Goal: Task Accomplishment & Management: Manage account settings

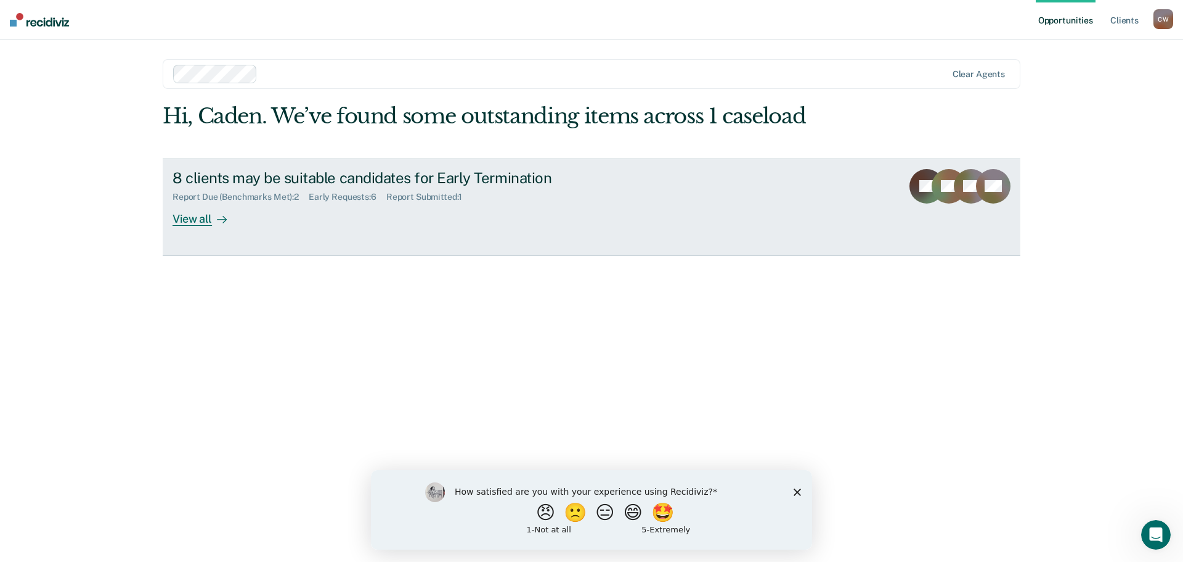
click at [187, 216] on div "View all" at bounding box center [207, 214] width 69 height 24
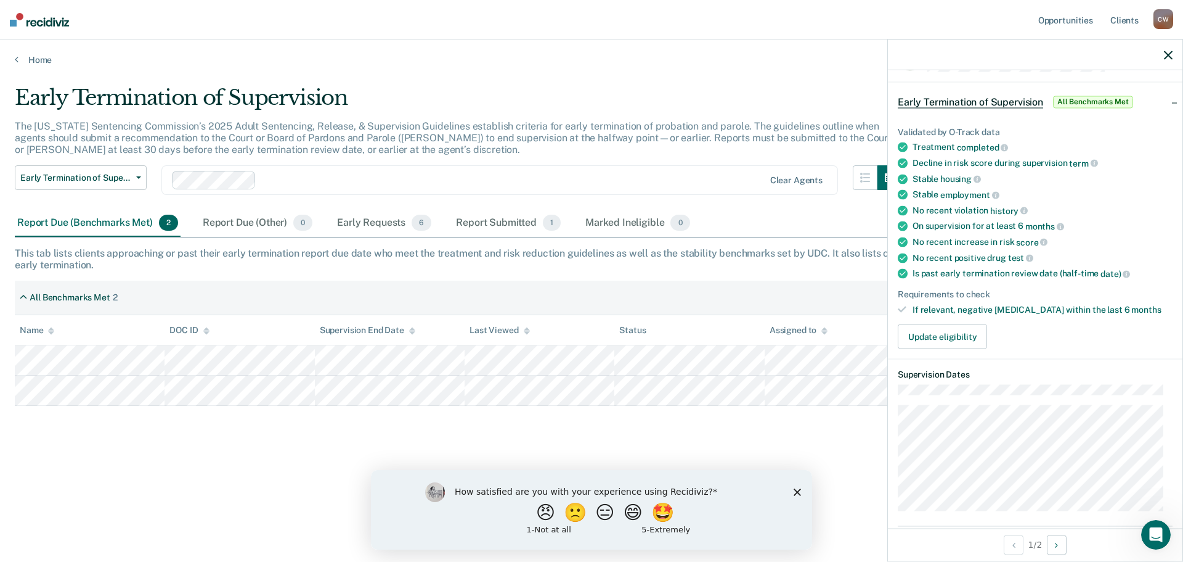
scroll to position [62, 0]
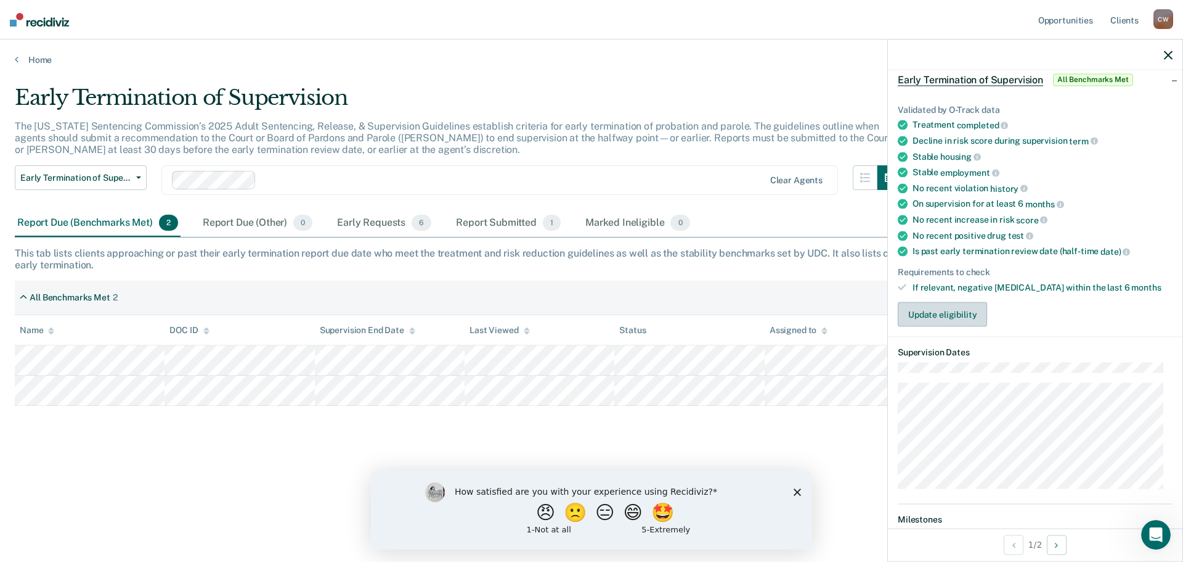
click at [937, 316] on button "Update eligibility" at bounding box center [942, 314] width 89 height 25
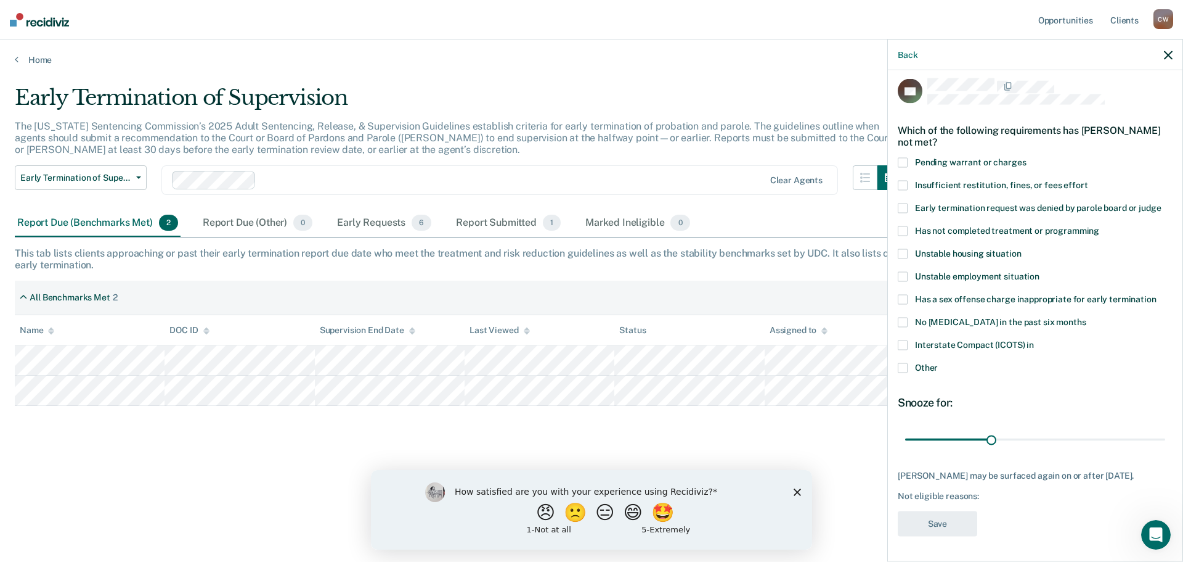
scroll to position [15, 0]
click at [906, 170] on div "Pending warrant or charges" at bounding box center [1035, 169] width 275 height 23
click at [909, 158] on label "Pending warrant or charges" at bounding box center [1035, 164] width 275 height 13
click at [902, 181] on span at bounding box center [903, 186] width 10 height 10
click at [901, 203] on span at bounding box center [903, 208] width 10 height 10
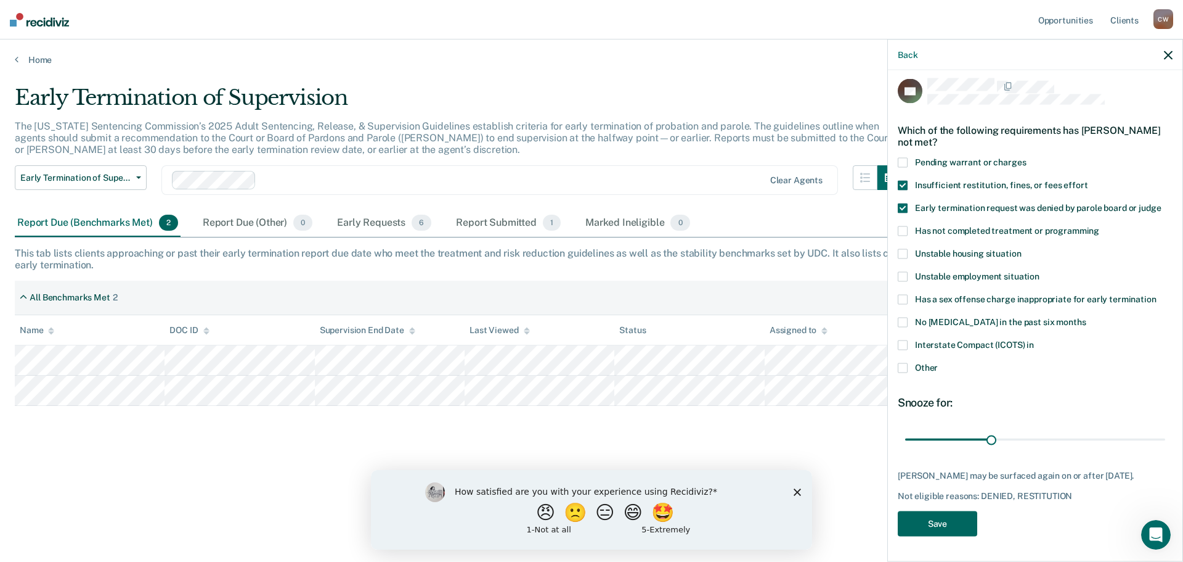
click at [960, 523] on button "Save" at bounding box center [938, 523] width 80 height 25
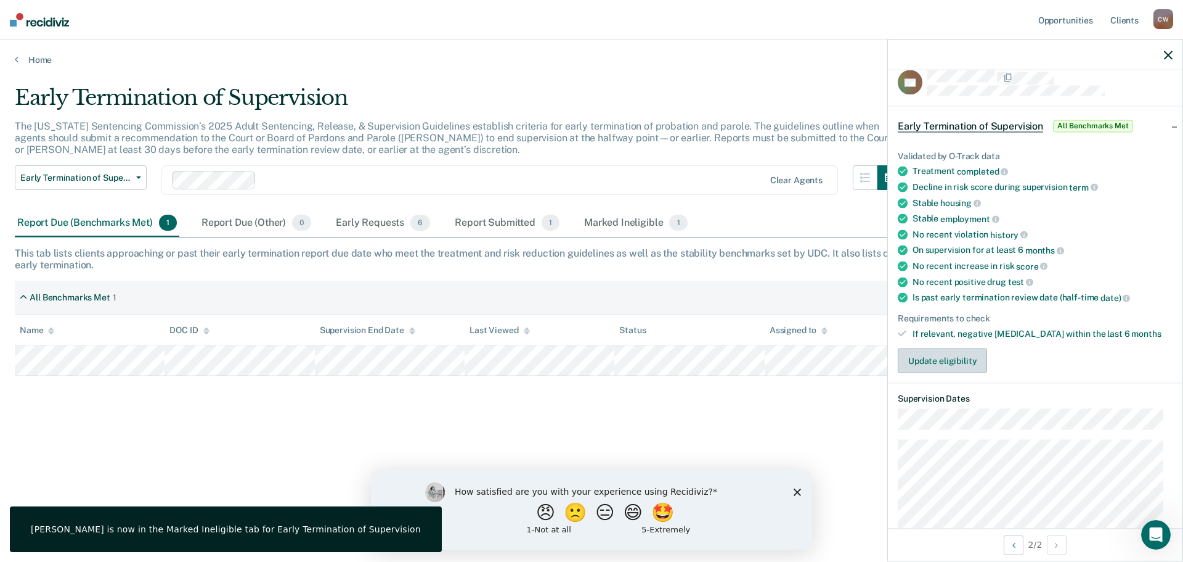
click at [938, 366] on button "Update eligibility" at bounding box center [942, 360] width 89 height 25
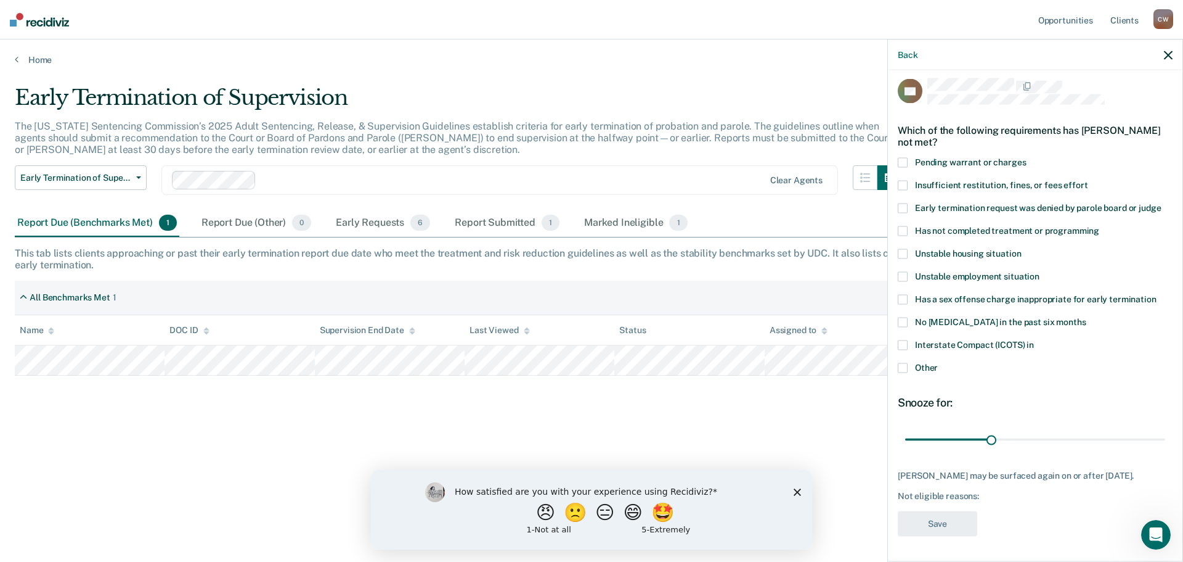
click at [912, 363] on label "Other" at bounding box center [1035, 369] width 275 height 13
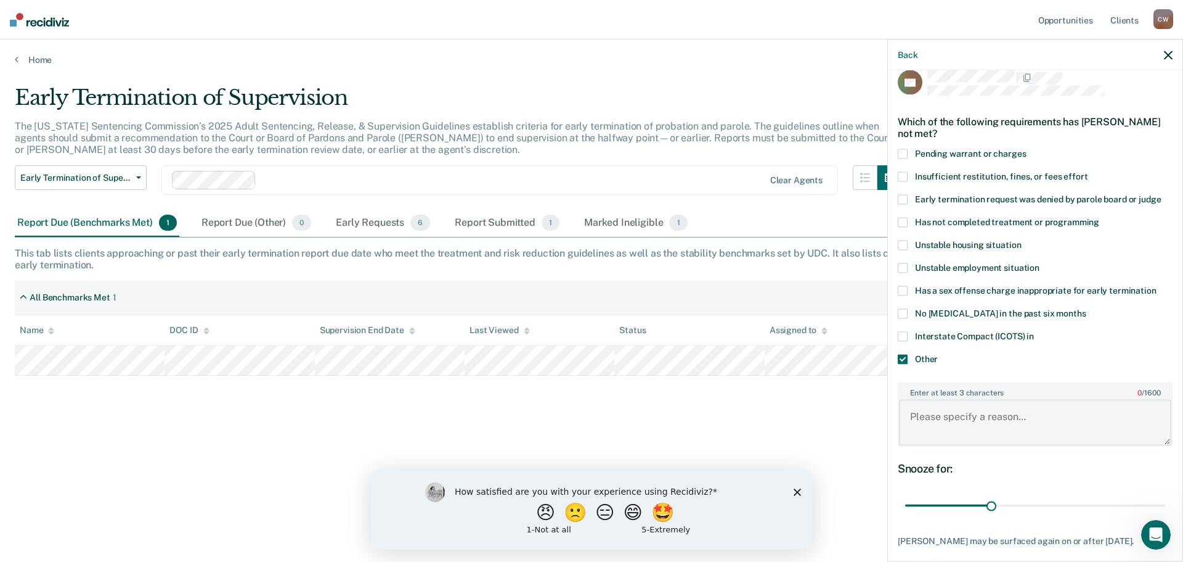
click at [992, 420] on textarea "Enter at least 3 characters 0 / 1600" at bounding box center [1035, 422] width 272 height 46
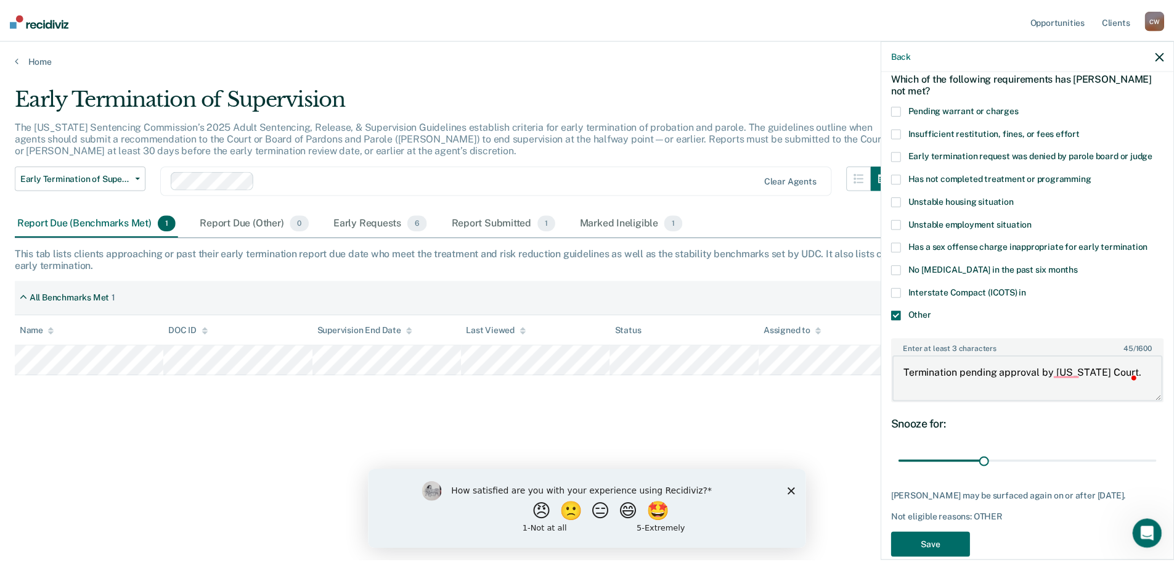
scroll to position [99, 0]
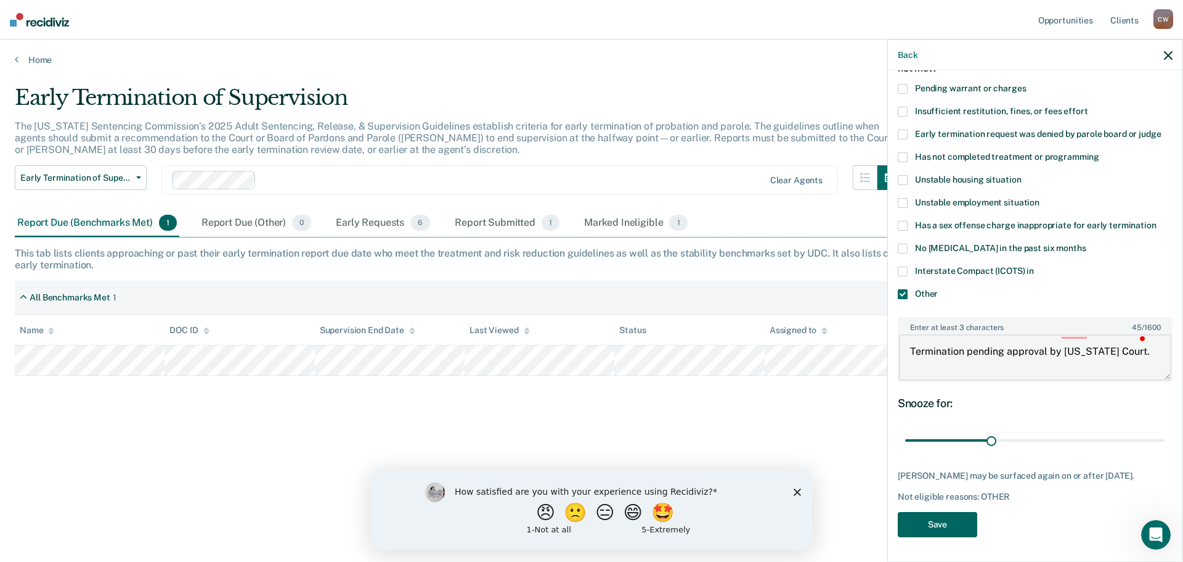
type textarea "Termination pending approval by [US_STATE] Court."
click at [941, 513] on button "Save" at bounding box center [938, 523] width 80 height 25
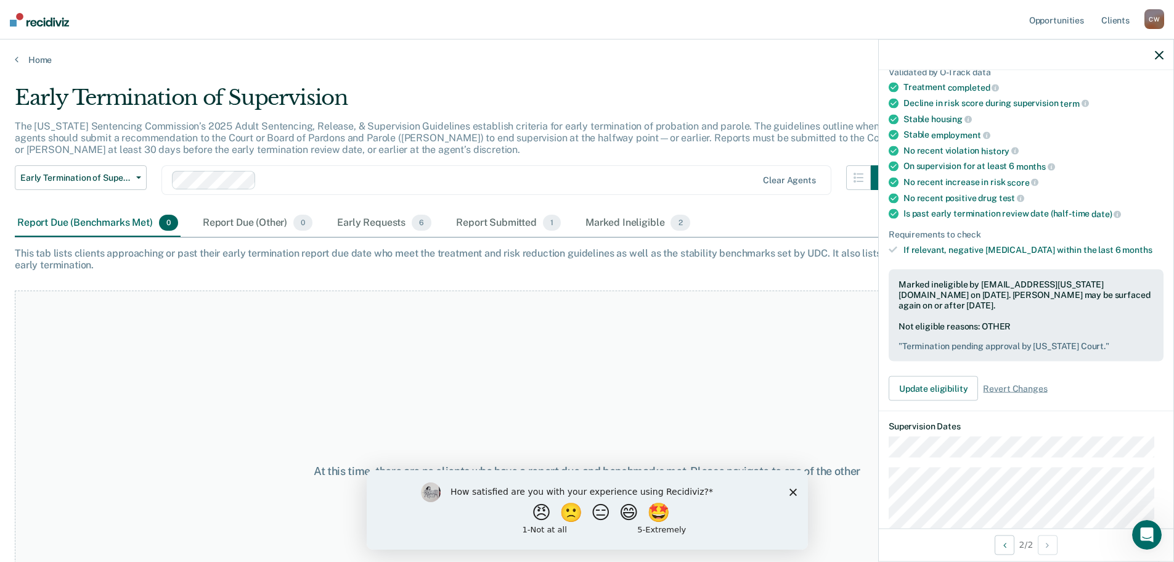
click at [696, 370] on div "At this time, there are no clients who have a report due and benchmarks met. Pl…" at bounding box center [587, 477] width 1145 height 374
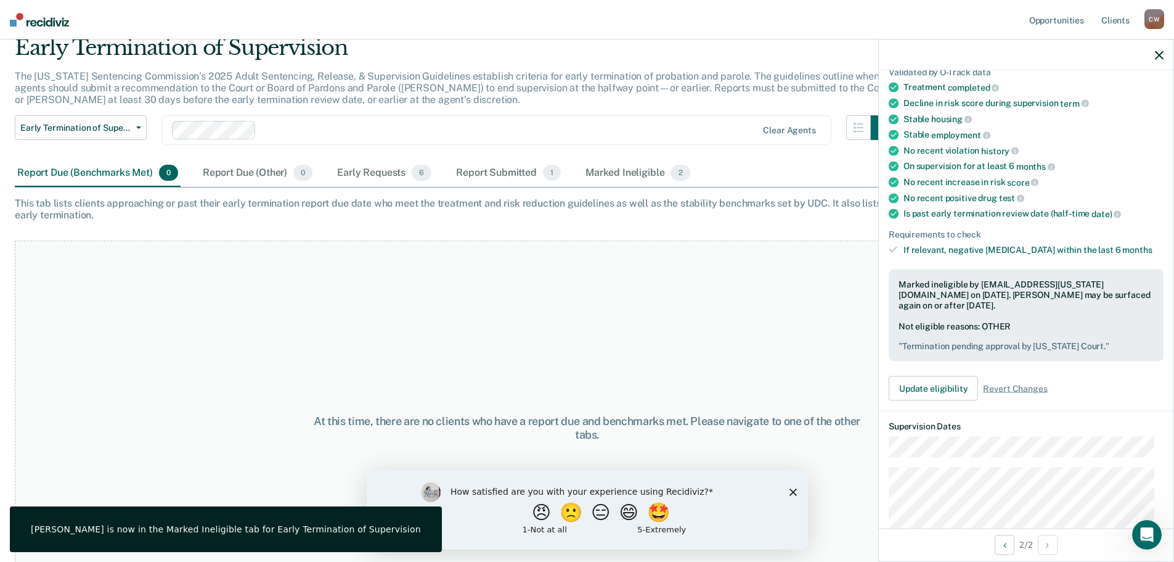
scroll to position [0, 0]
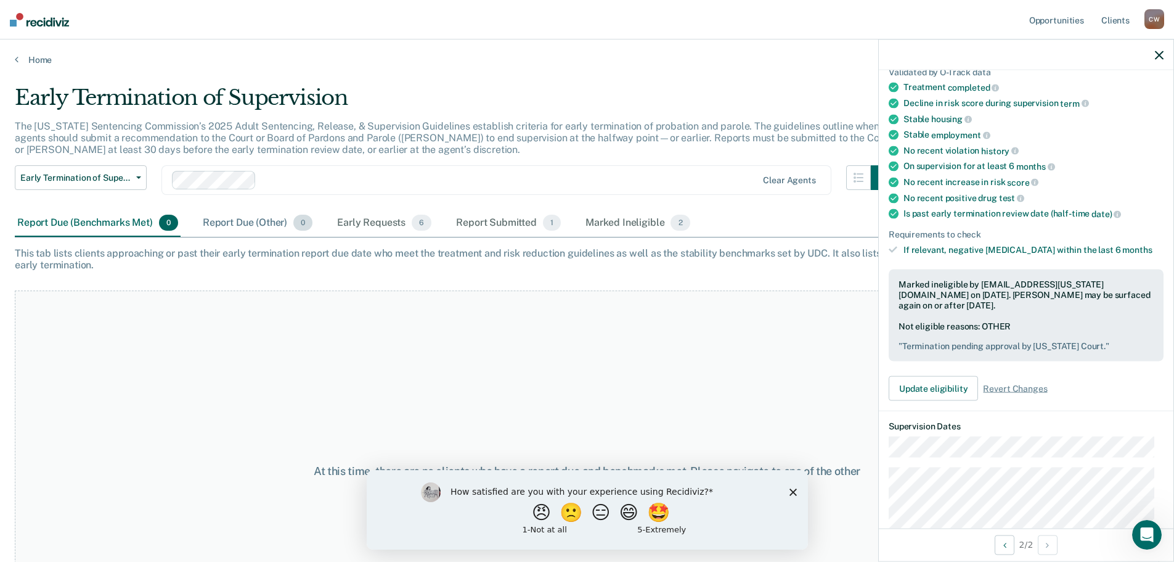
click at [256, 223] on div "Report Due (Other) 0" at bounding box center [257, 223] width 115 height 27
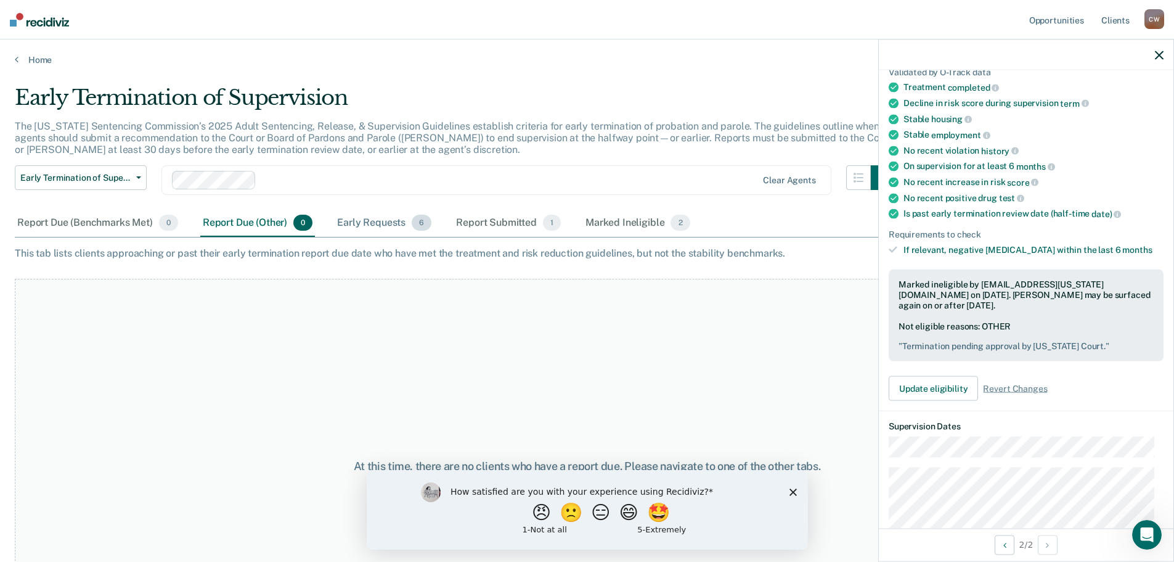
click at [376, 219] on div "Early Requests 6" at bounding box center [384, 223] width 99 height 27
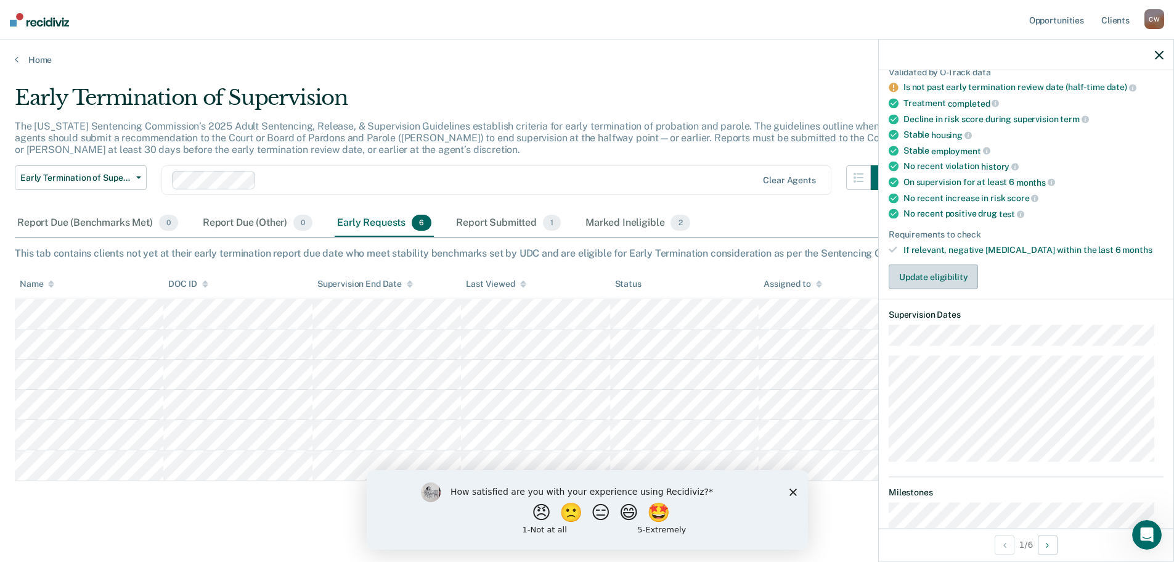
click at [913, 278] on button "Update eligibility" at bounding box center [933, 276] width 89 height 25
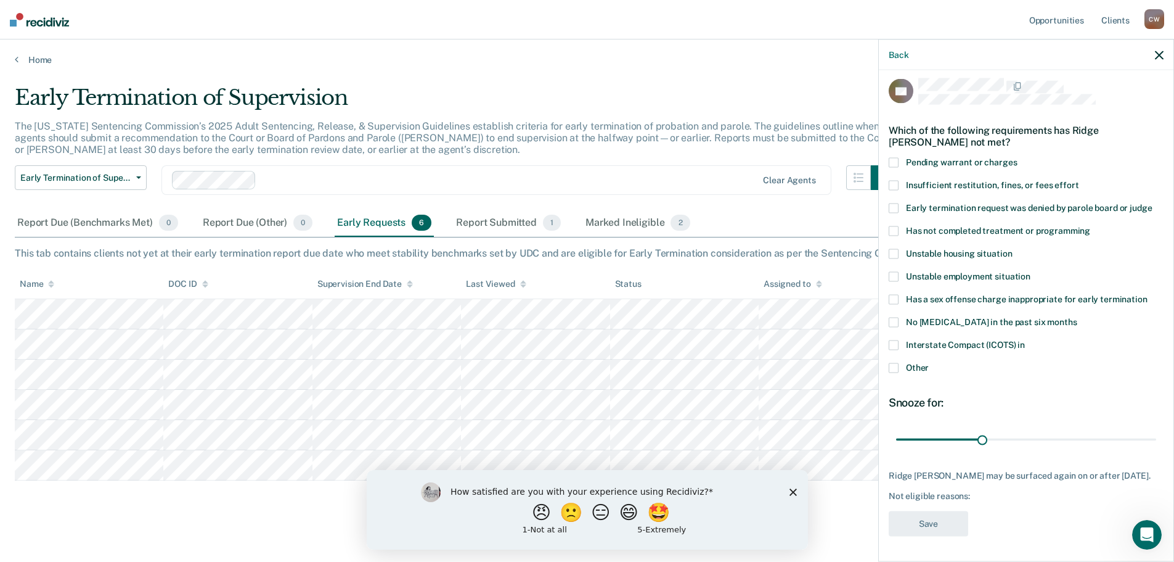
click at [899, 203] on label "Early termination request was denied by parole board or judge" at bounding box center [1026, 209] width 275 height 13
click at [896, 181] on span at bounding box center [894, 186] width 10 height 10
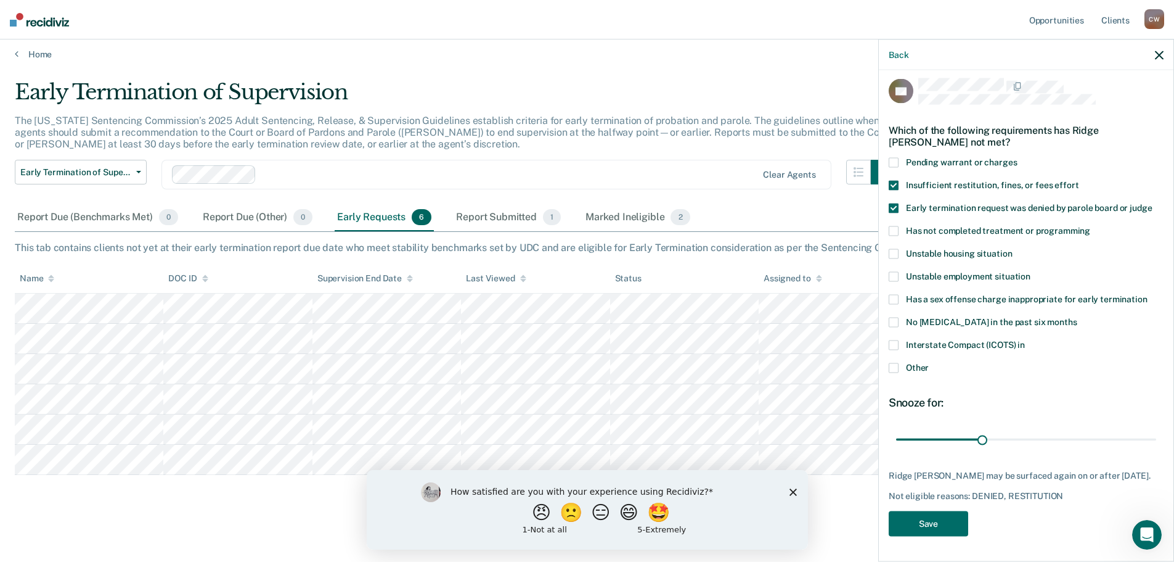
scroll to position [7, 0]
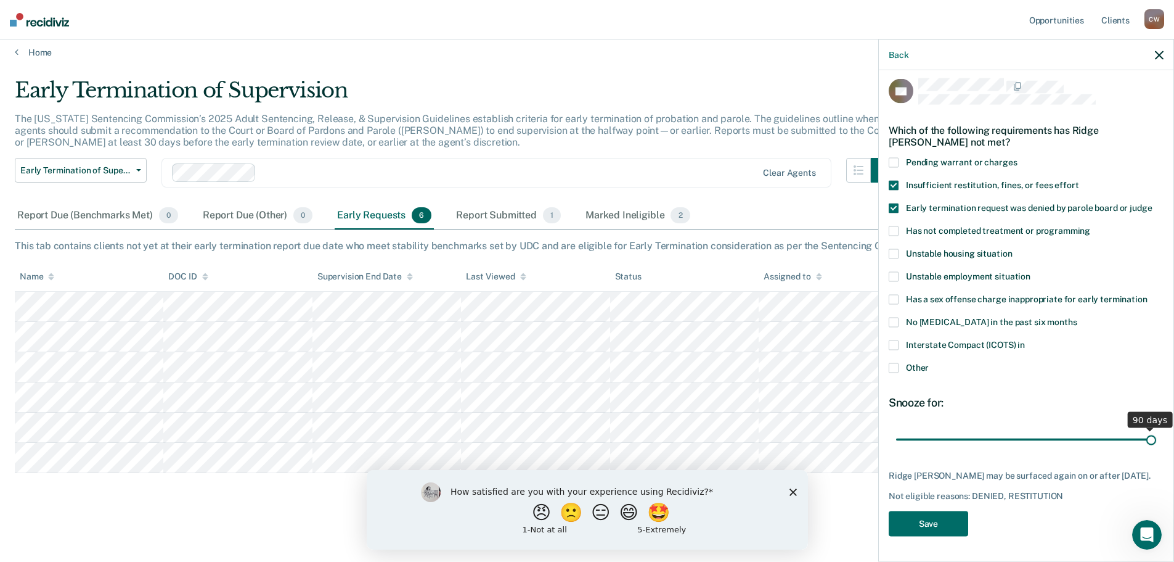
drag, startPoint x: 980, startPoint y: 433, endPoint x: 1143, endPoint y: 433, distance: 162.7
type input "90"
click at [1143, 433] on input "range" at bounding box center [1026, 439] width 260 height 22
click at [902, 363] on label "Other" at bounding box center [1026, 369] width 275 height 13
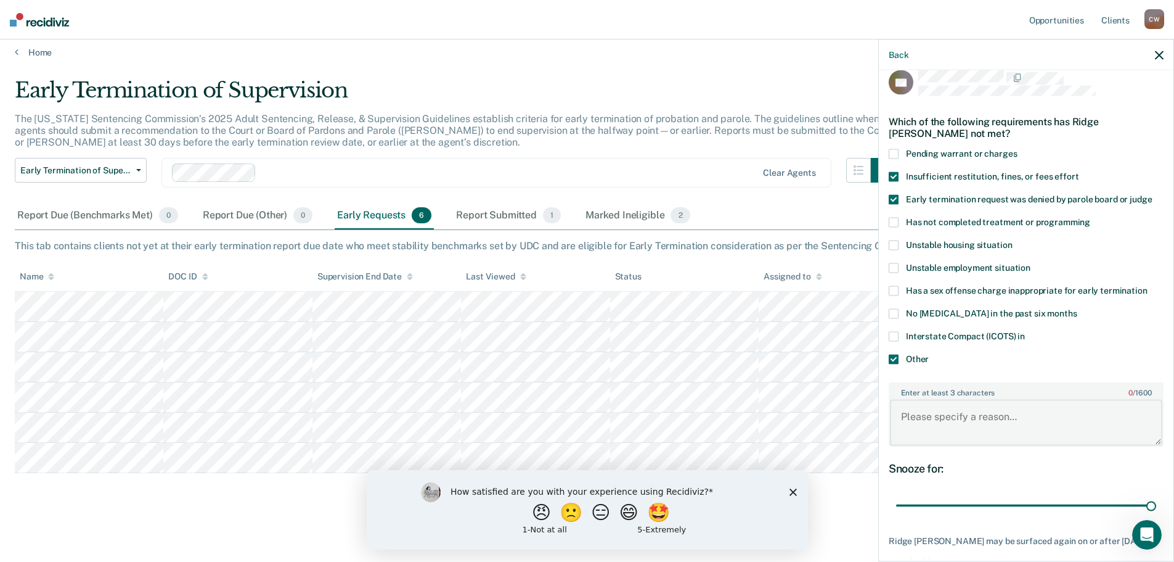
click at [949, 423] on textarea "Enter at least 3 characters 0 / 1600" at bounding box center [1026, 422] width 272 height 46
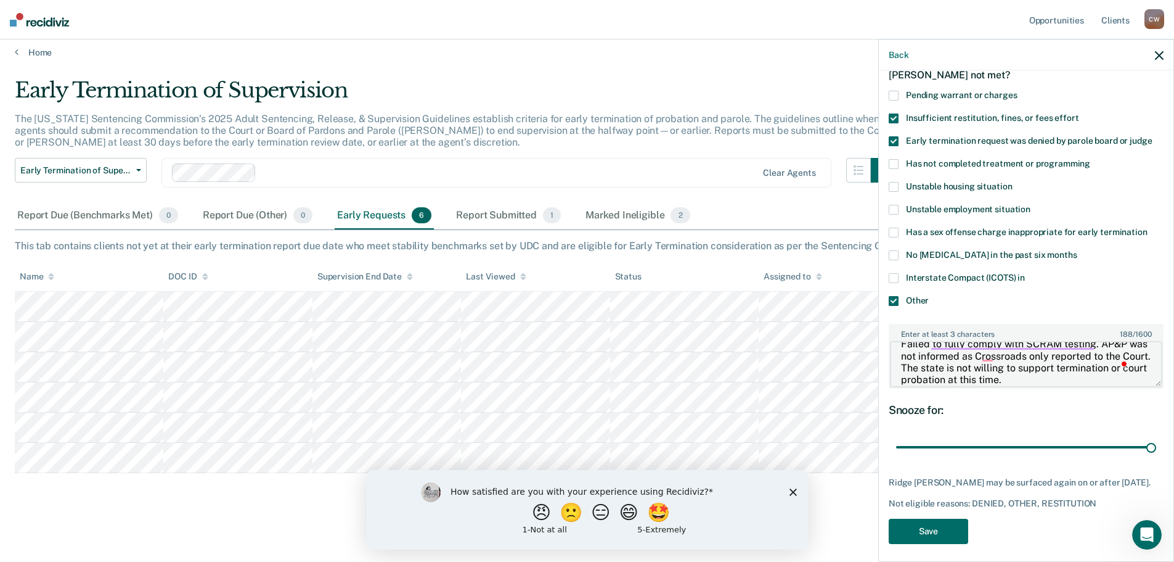
scroll to position [99, 0]
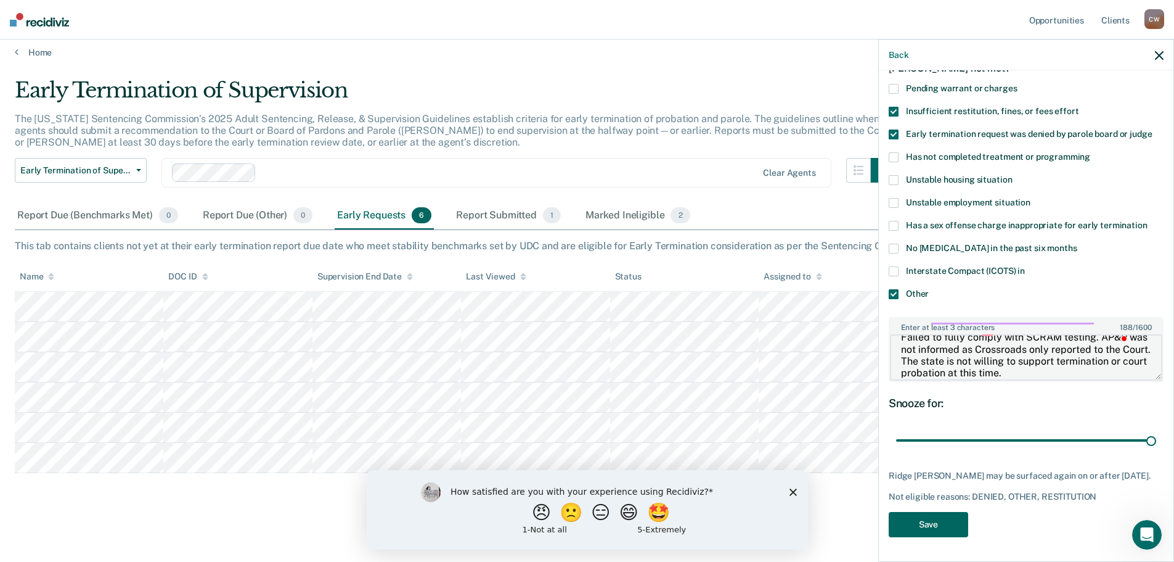
type textarea "Failed to fully comply with SCRAM testing. AP&P was not informed as Crossroads …"
click at [947, 517] on button "Save" at bounding box center [929, 523] width 80 height 25
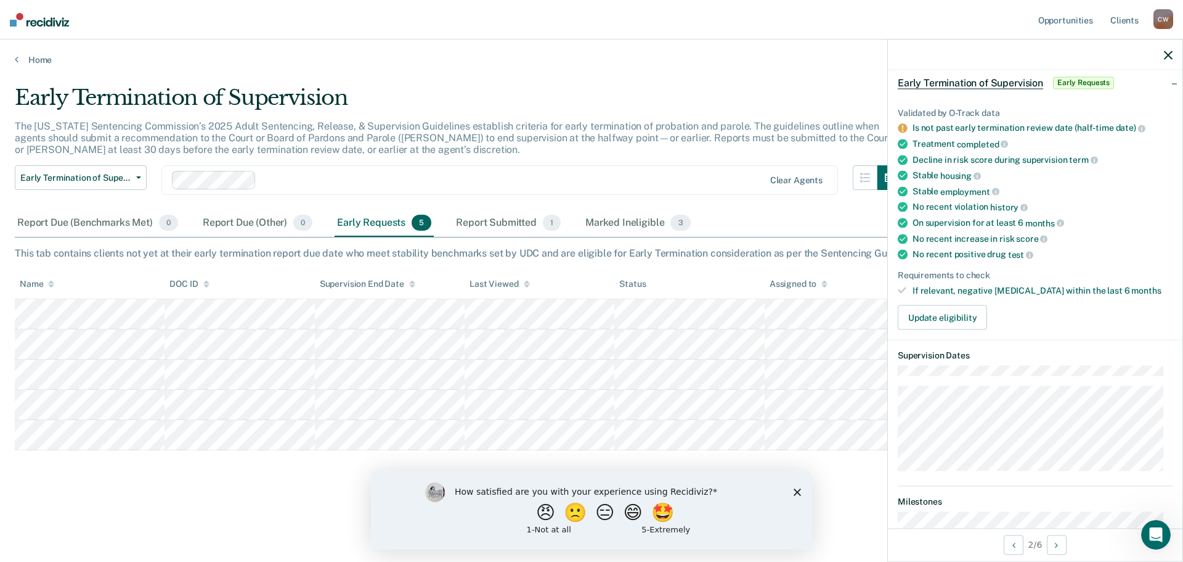
scroll to position [0, 0]
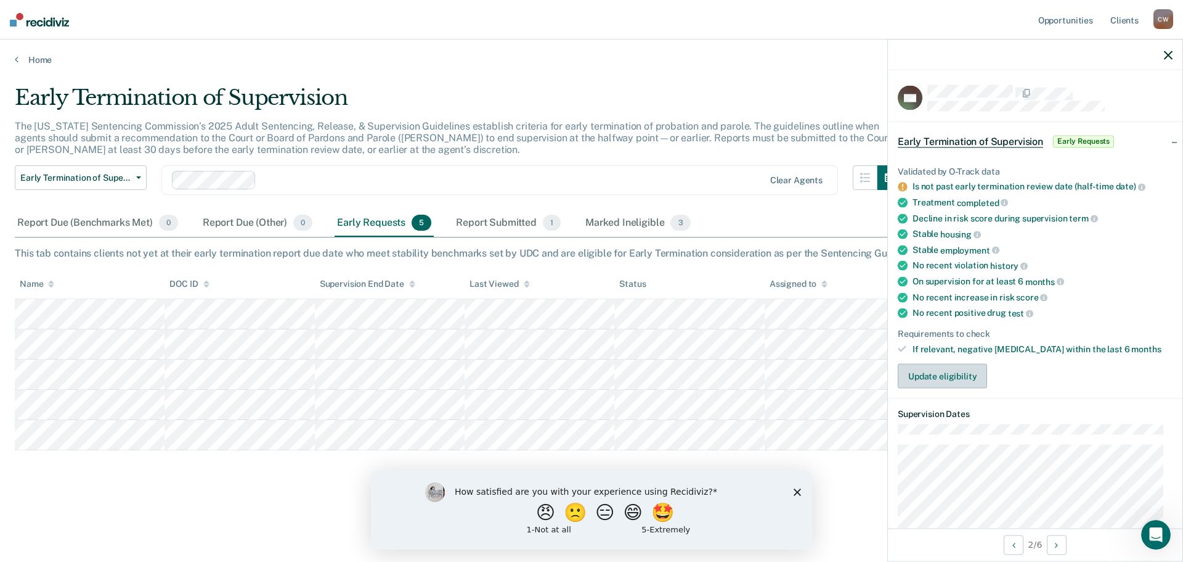
click at [941, 369] on button "Update eligibility" at bounding box center [942, 376] width 89 height 25
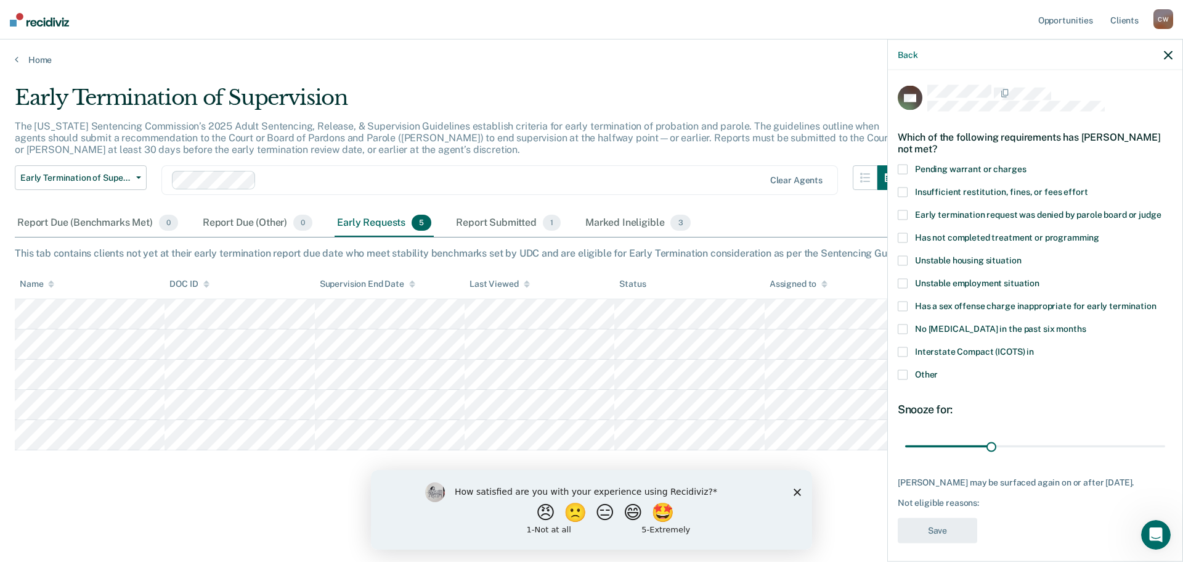
click at [905, 194] on span at bounding box center [903, 192] width 10 height 10
drag, startPoint x: 1048, startPoint y: 441, endPoint x: 1183, endPoint y: 436, distance: 135.1
type input "90"
click at [1166, 436] on input "range" at bounding box center [1035, 446] width 260 height 22
click at [919, 381] on div "Other" at bounding box center [1035, 381] width 275 height 23
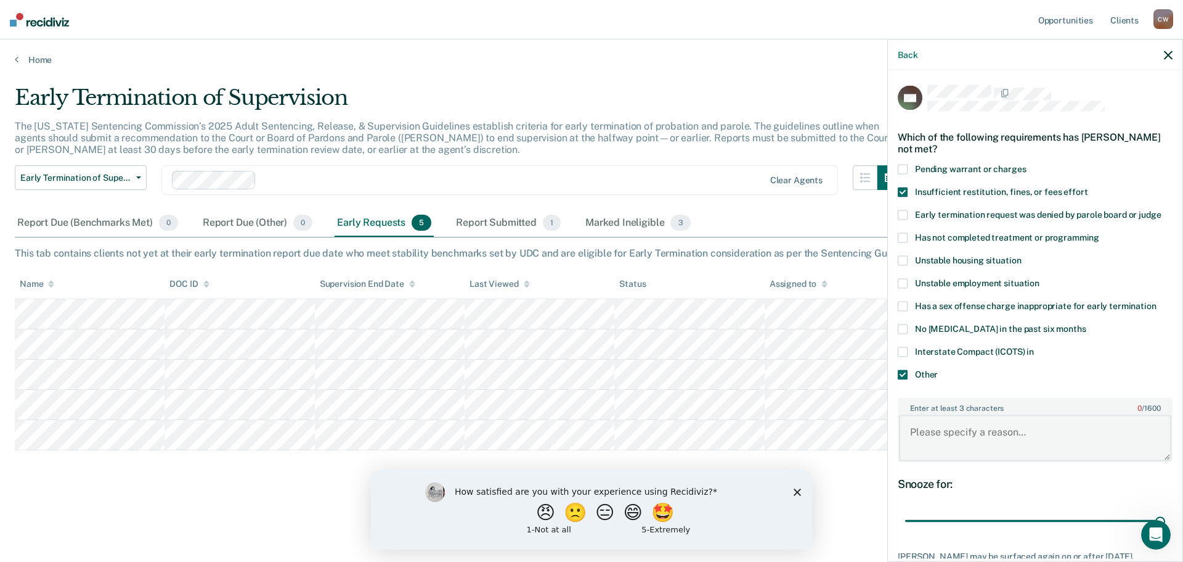
click at [942, 422] on textarea "Enter at least 3 characters 0 / 1600" at bounding box center [1035, 438] width 272 height 46
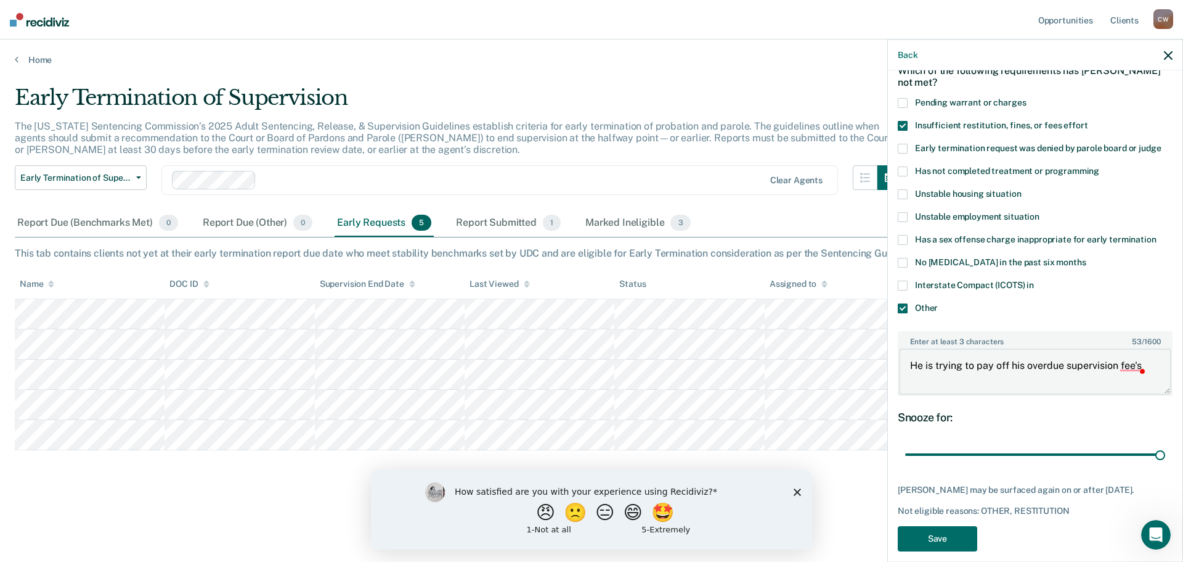
scroll to position [99, 0]
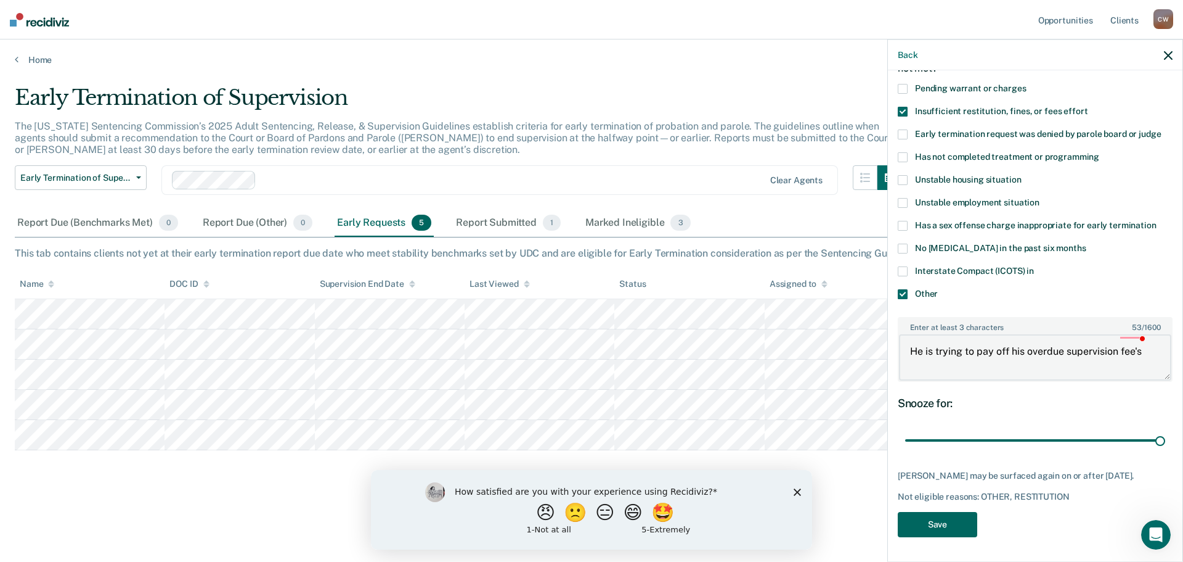
type textarea "He is trying to pay off his overdue supervision fee's"
click at [944, 511] on button "Save" at bounding box center [938, 523] width 80 height 25
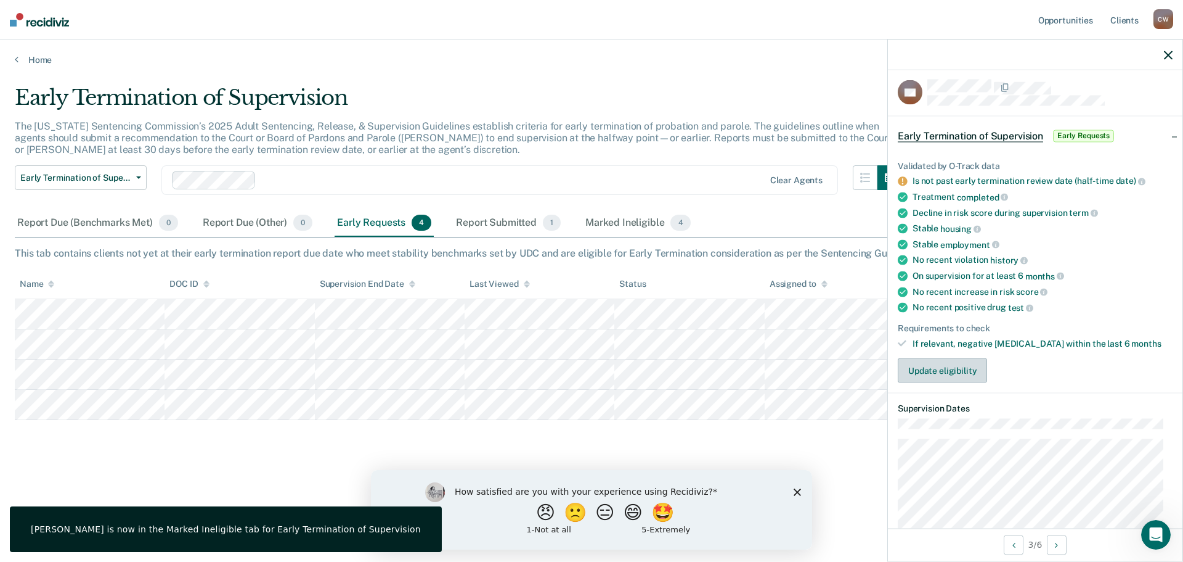
scroll to position [0, 0]
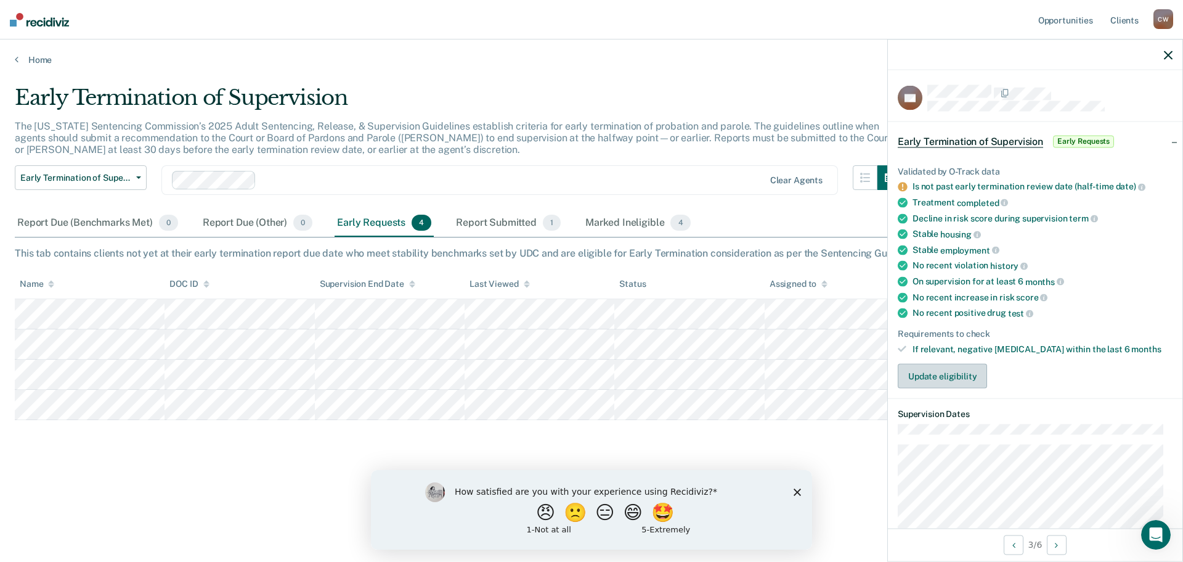
click at [950, 377] on button "Update eligibility" at bounding box center [942, 376] width 89 height 25
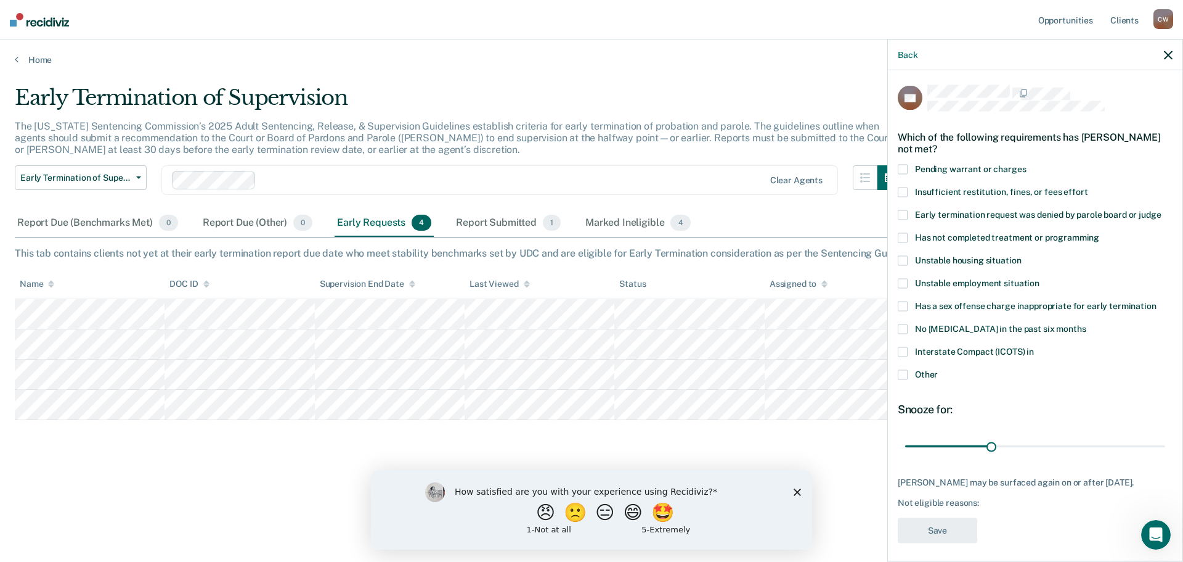
click at [958, 170] on span "Pending warrant or charges" at bounding box center [970, 169] width 111 height 10
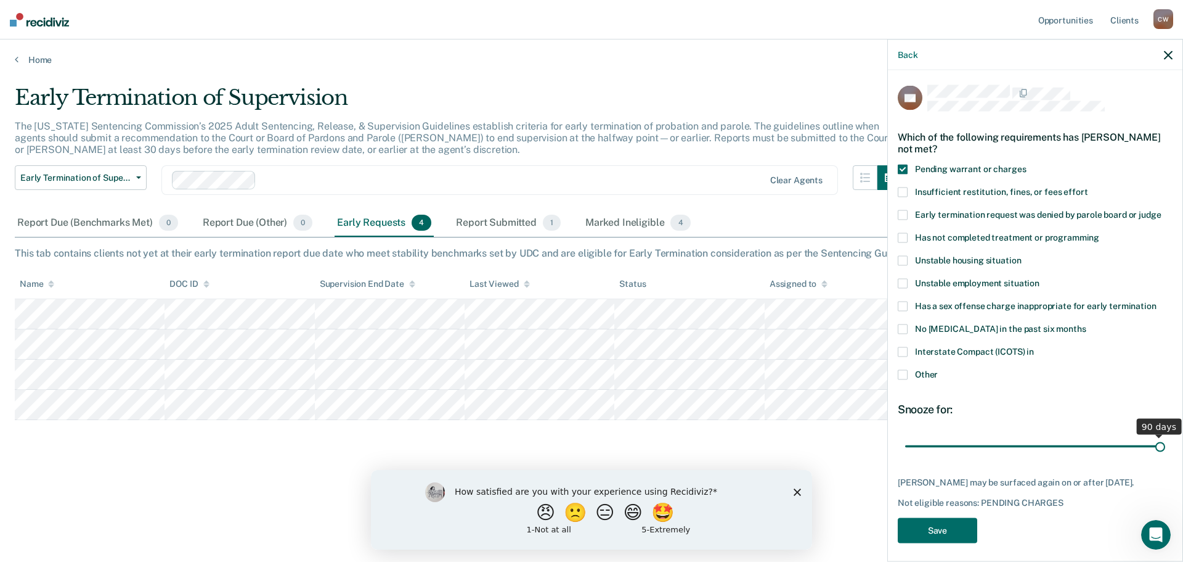
drag, startPoint x: 987, startPoint y: 441, endPoint x: 1183, endPoint y: 436, distance: 195.5
type input "90"
click at [1166, 436] on input "range" at bounding box center [1035, 446] width 260 height 22
click at [945, 533] on button "Save" at bounding box center [938, 530] width 80 height 25
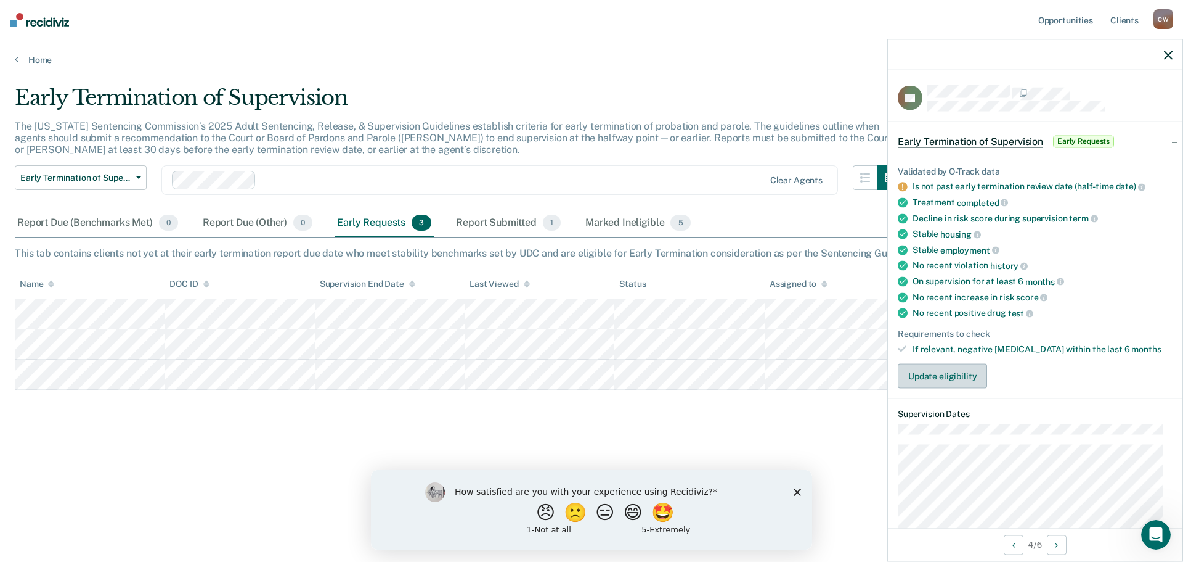
click at [965, 372] on button "Update eligibility" at bounding box center [942, 376] width 89 height 25
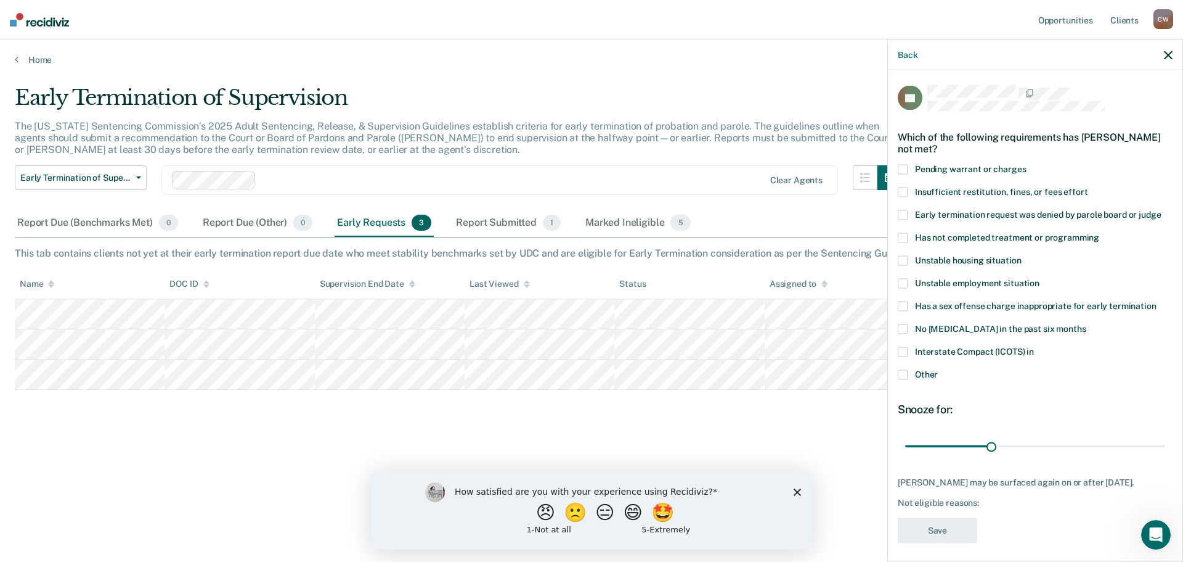
scroll to position [15, 0]
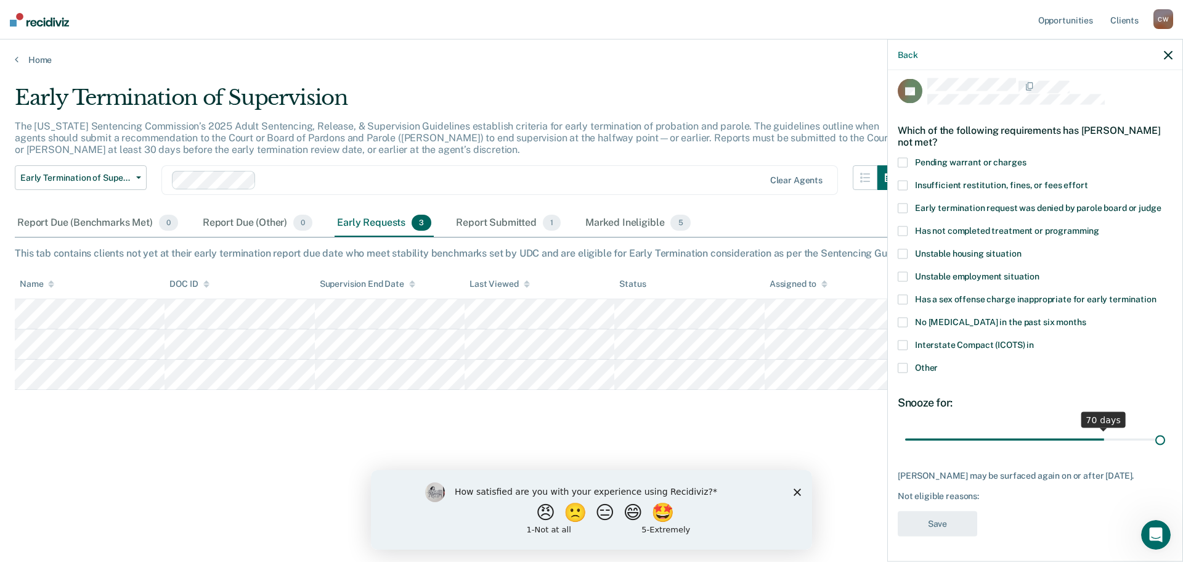
drag, startPoint x: 989, startPoint y: 430, endPoint x: 1183, endPoint y: 440, distance: 193.8
type input "90"
click at [1166, 440] on input "range" at bounding box center [1035, 439] width 260 height 22
click at [1043, 484] on div "[PERSON_NAME] may be surfaced again on or after [DATE]. Not eligible reasons:" at bounding box center [1035, 485] width 275 height 31
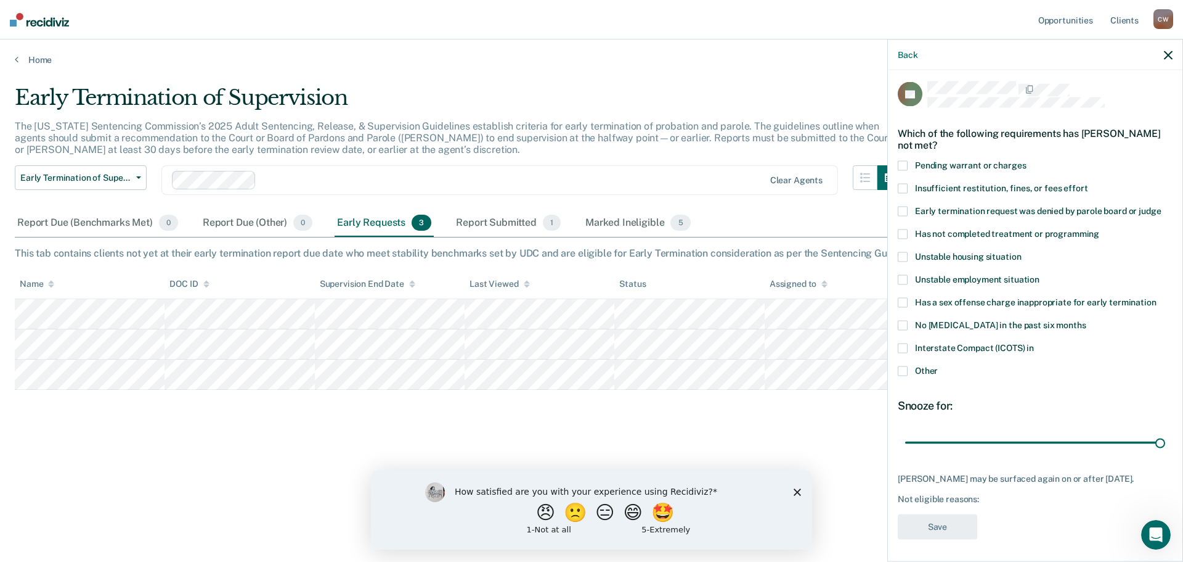
scroll to position [0, 0]
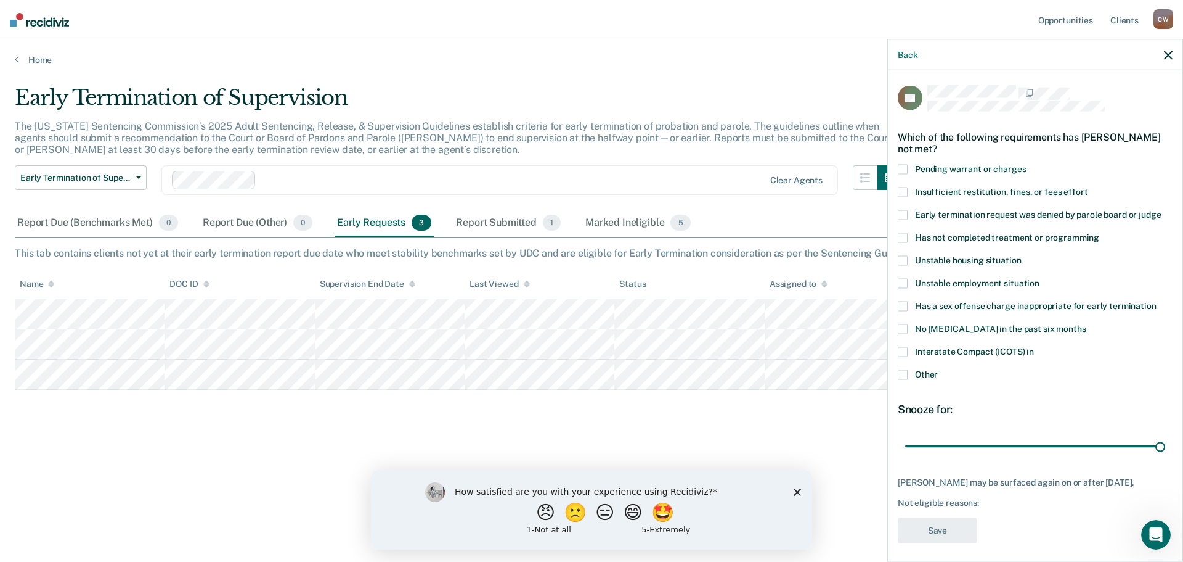
click at [1173, 56] on div "Back" at bounding box center [1035, 54] width 295 height 31
click at [1167, 56] on icon "button" at bounding box center [1168, 55] width 9 height 9
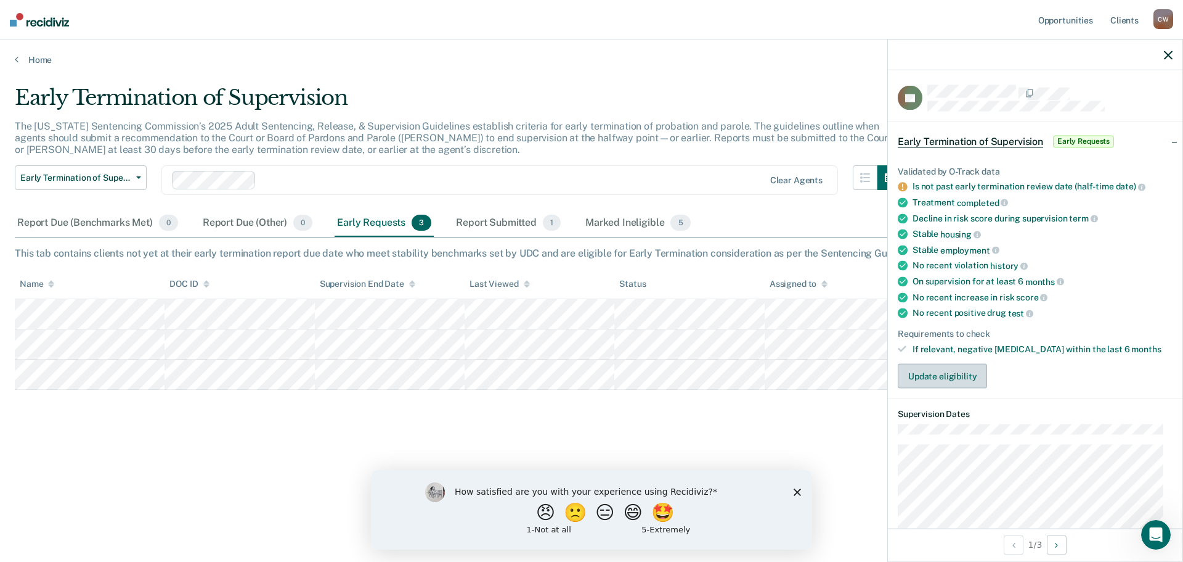
click at [975, 385] on button "Update eligibility" at bounding box center [942, 376] width 89 height 25
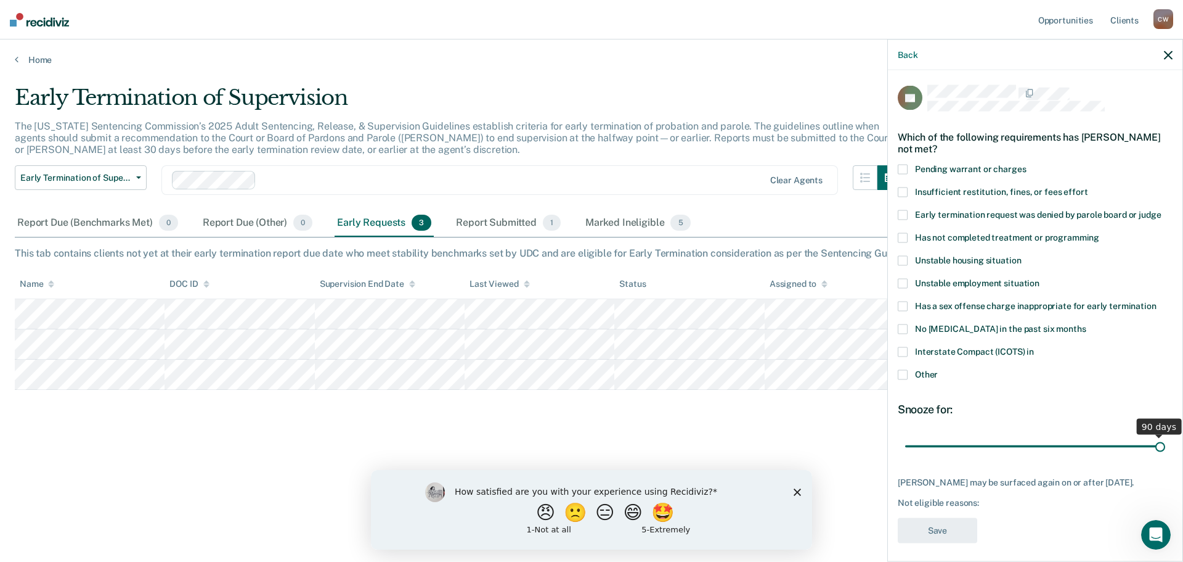
drag, startPoint x: 988, startPoint y: 446, endPoint x: 1183, endPoint y: 427, distance: 195.7
type input "90"
click at [1166, 435] on input "range" at bounding box center [1035, 446] width 260 height 22
click at [919, 380] on label "Other" at bounding box center [1035, 376] width 275 height 13
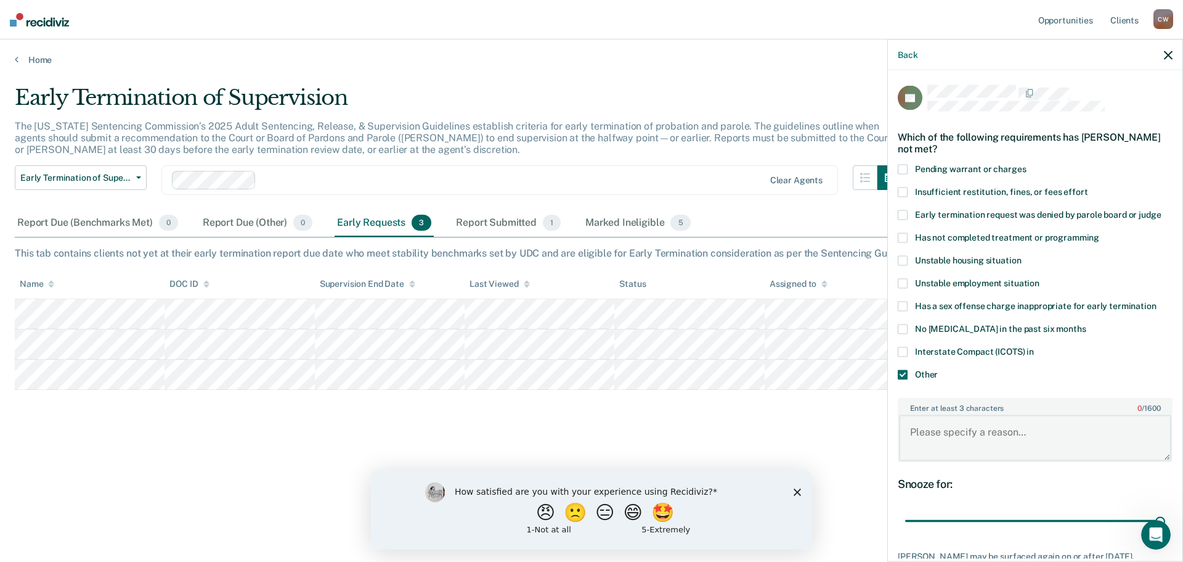
click at [956, 428] on textarea "Enter at least 3 characters 0 / 1600" at bounding box center [1035, 438] width 272 height 46
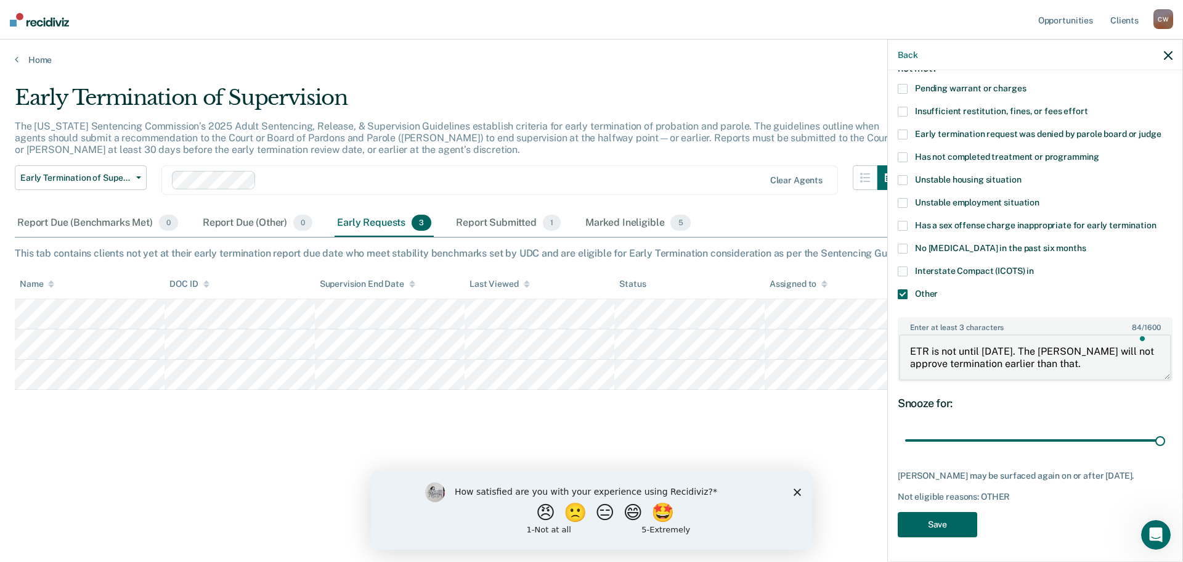
type textarea "ETR is not until [DATE]. The [PERSON_NAME] will not approve termination earlier…"
click at [963, 512] on button "Save" at bounding box center [938, 523] width 80 height 25
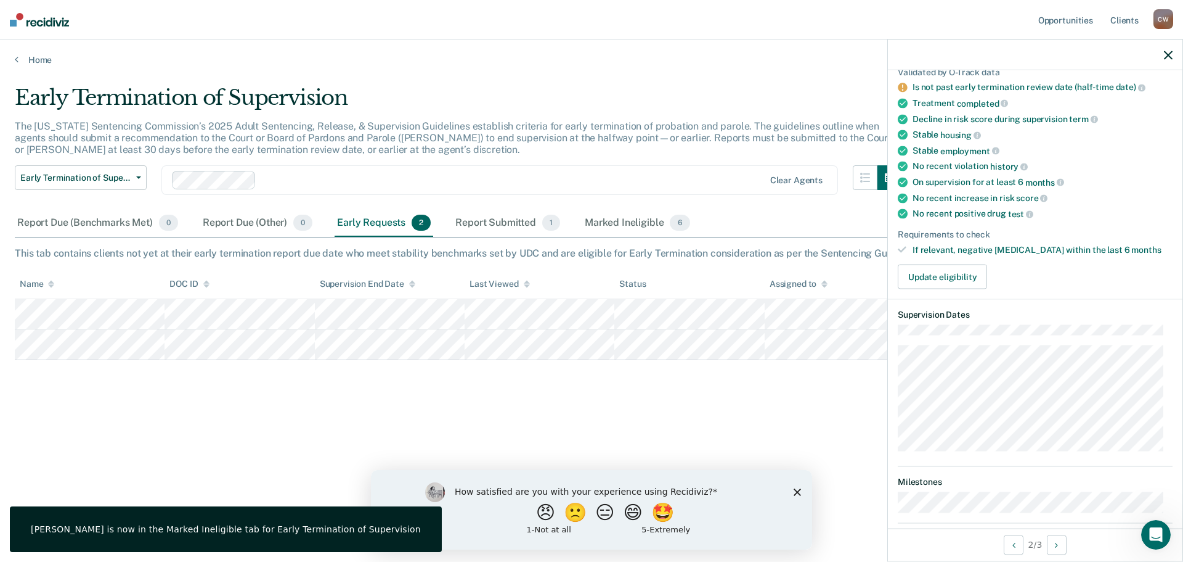
scroll to position [38, 0]
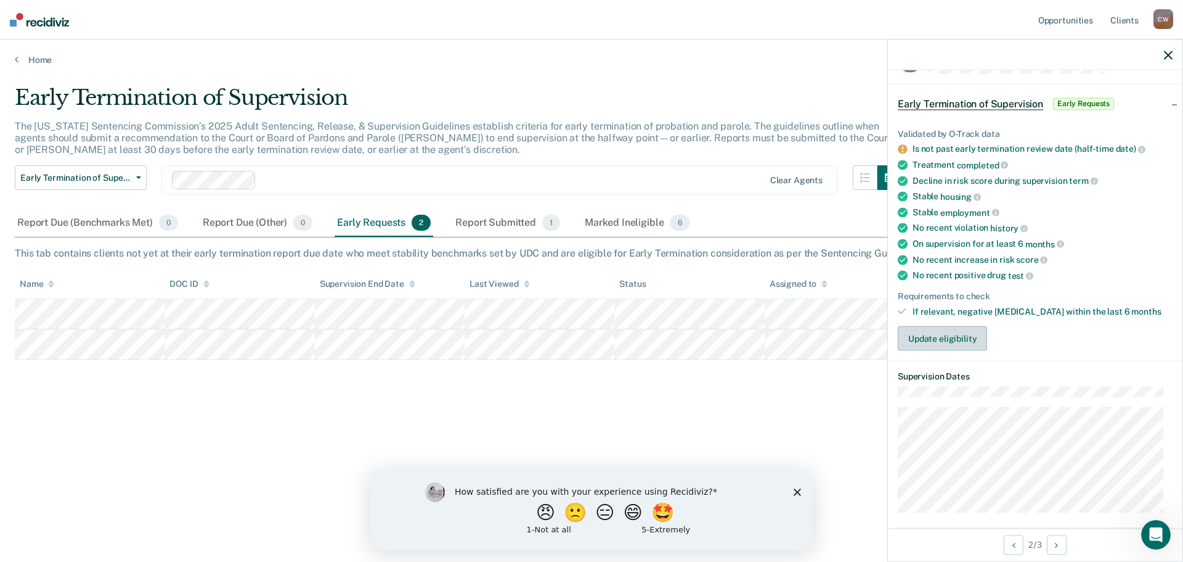
click at [922, 339] on button "Update eligibility" at bounding box center [942, 338] width 89 height 25
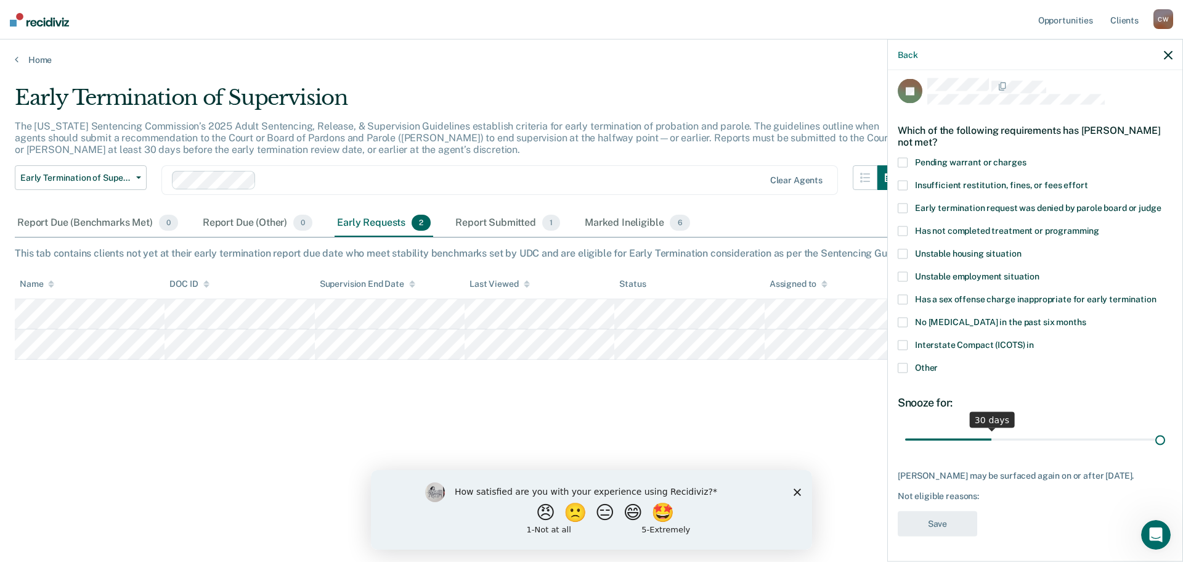
scroll to position [5, 0]
drag, startPoint x: 989, startPoint y: 432, endPoint x: 1183, endPoint y: 408, distance: 195.0
type input "90"
click at [1166, 430] on input "range" at bounding box center [1035, 441] width 260 height 22
click at [911, 372] on label "Other" at bounding box center [1035, 371] width 275 height 13
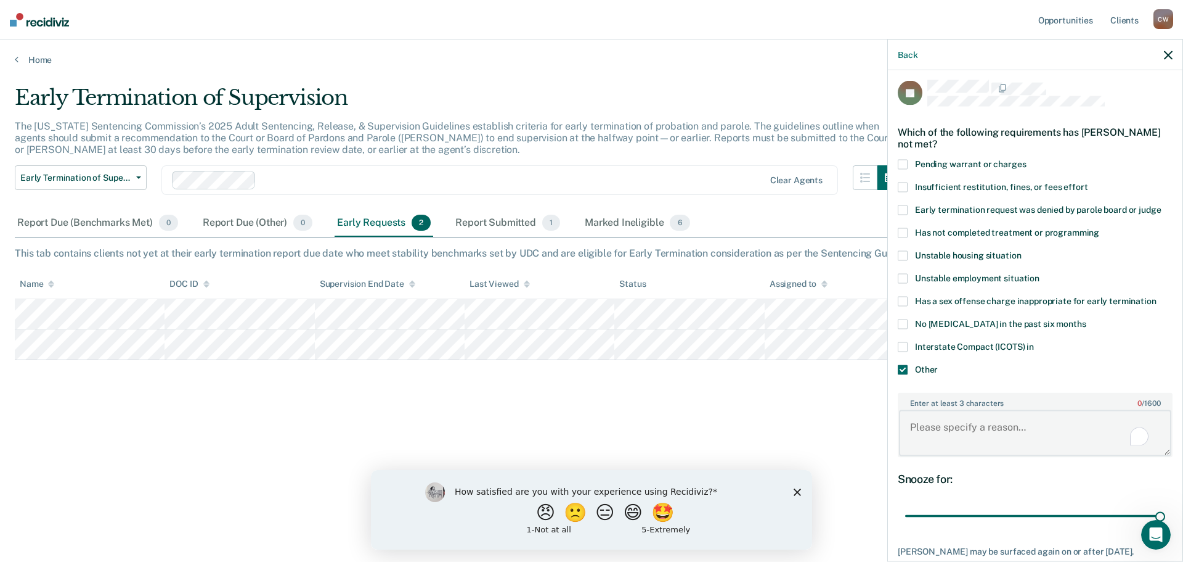
click at [968, 429] on textarea "Enter at least 3 characters 0 / 1600" at bounding box center [1035, 433] width 272 height 46
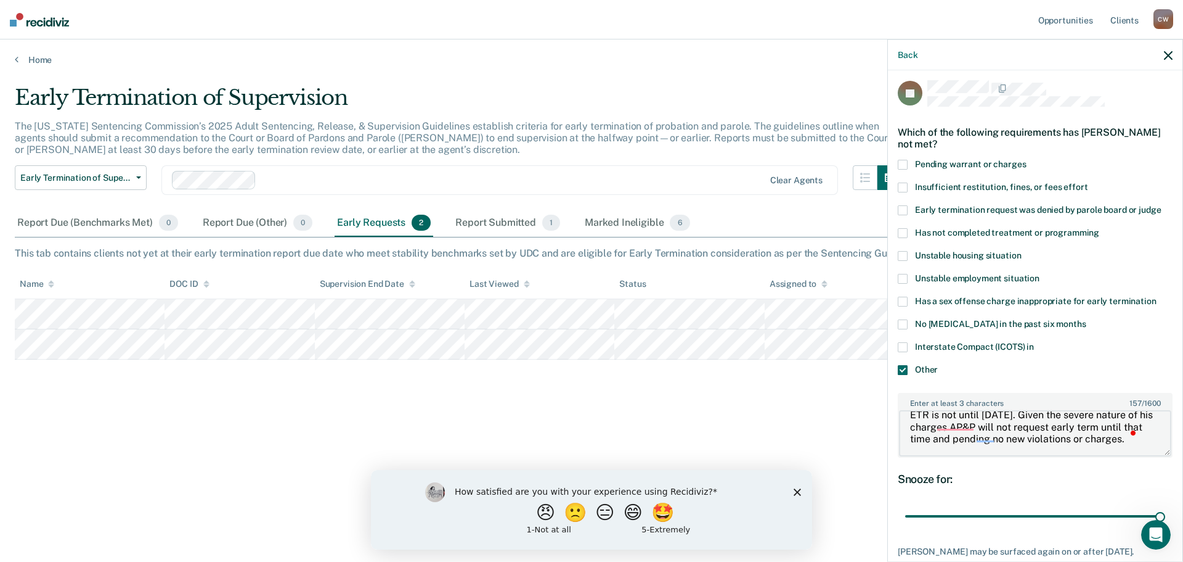
scroll to position [36, 0]
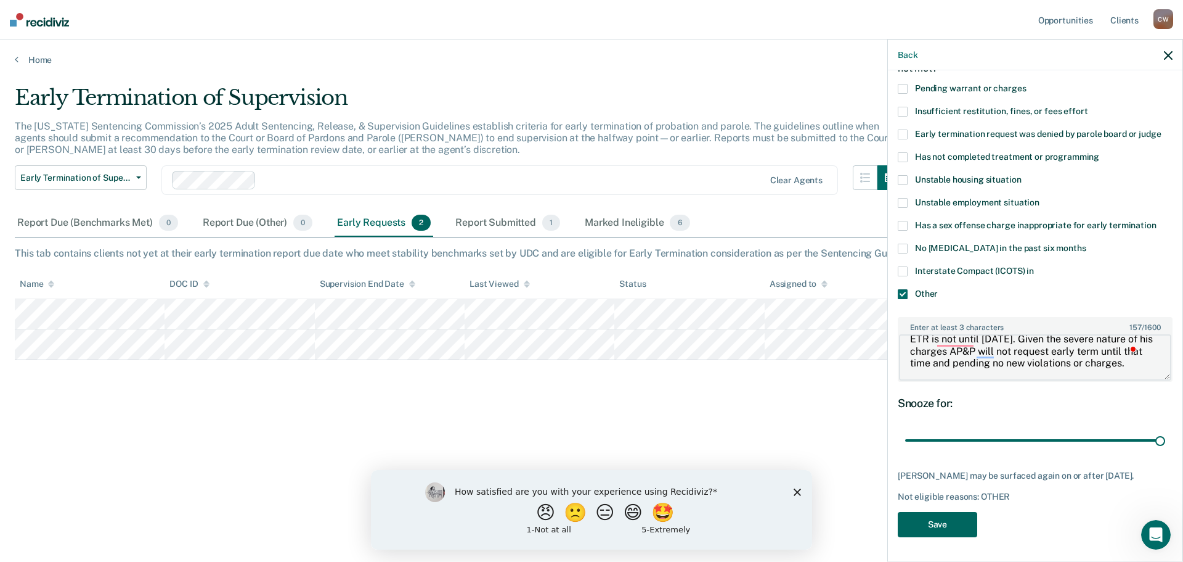
type textarea "ETR is not until [DATE]. Given the severe nature of his charges AP&P will not r…"
click at [956, 518] on button "Save" at bounding box center [938, 523] width 80 height 25
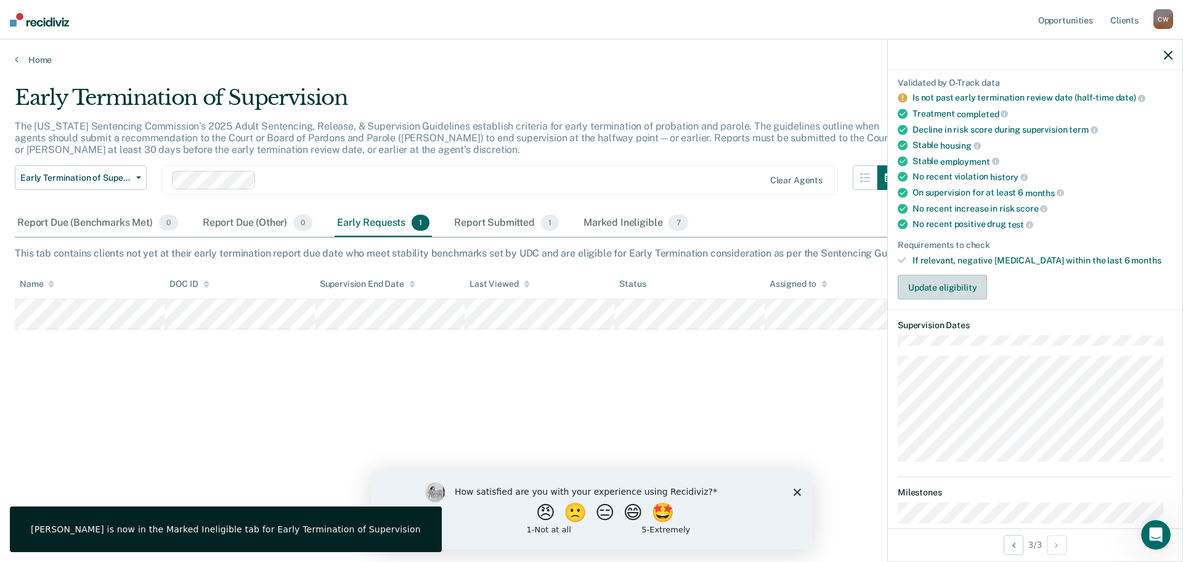
click at [949, 290] on button "Update eligibility" at bounding box center [942, 287] width 89 height 25
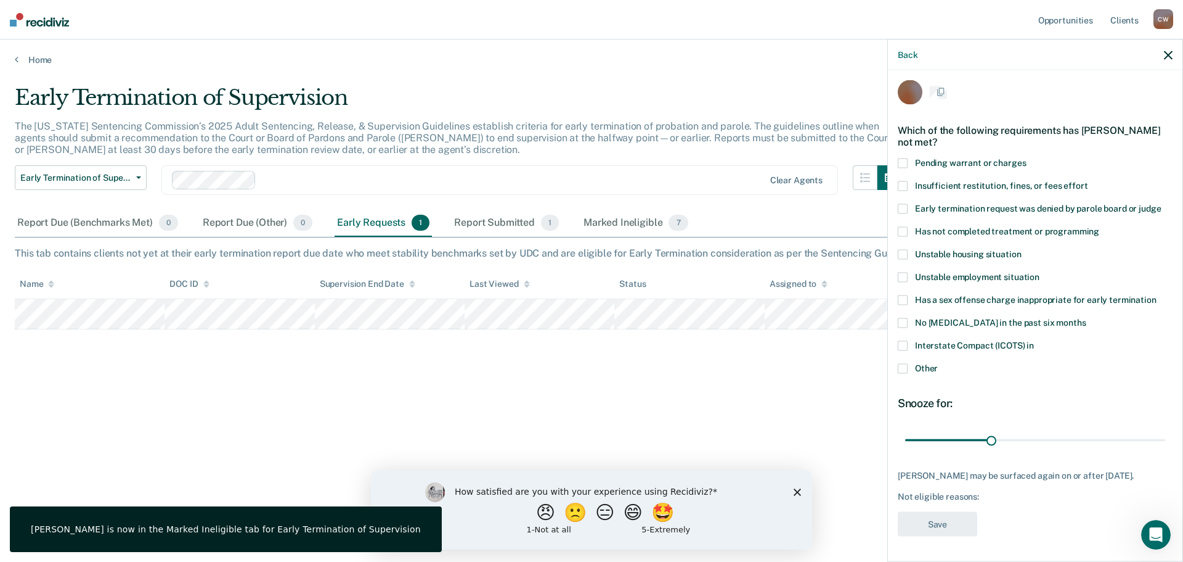
scroll to position [15, 0]
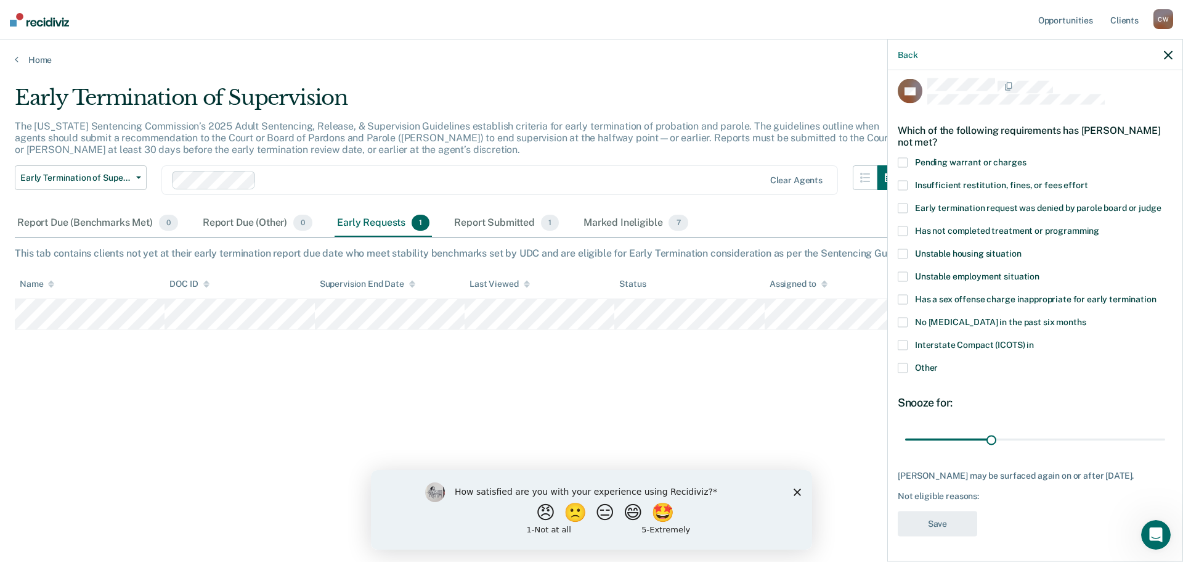
click at [907, 203] on span at bounding box center [903, 208] width 10 height 10
drag, startPoint x: 988, startPoint y: 434, endPoint x: 1146, endPoint y: 393, distance: 163.0
type input "90"
click at [1166, 428] on input "range" at bounding box center [1035, 439] width 260 height 22
click at [934, 520] on button "Save" at bounding box center [938, 523] width 80 height 25
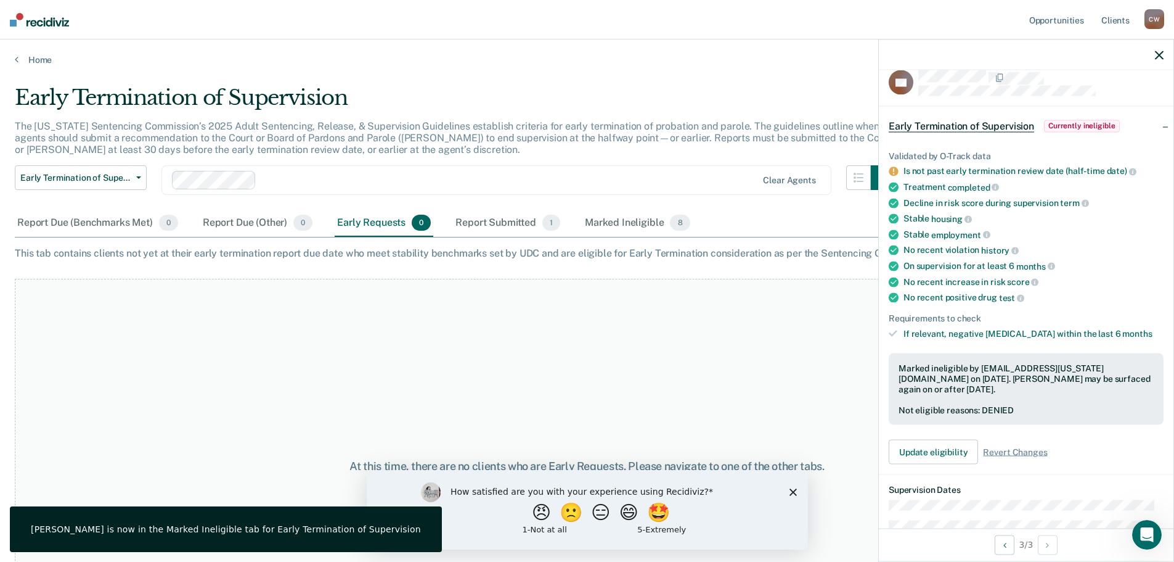
click at [709, 362] on div "At this time, there are no clients who are Early Requests. Please navigate to o…" at bounding box center [587, 466] width 1145 height 374
click at [512, 225] on div "Report Submitted 1" at bounding box center [508, 223] width 110 height 27
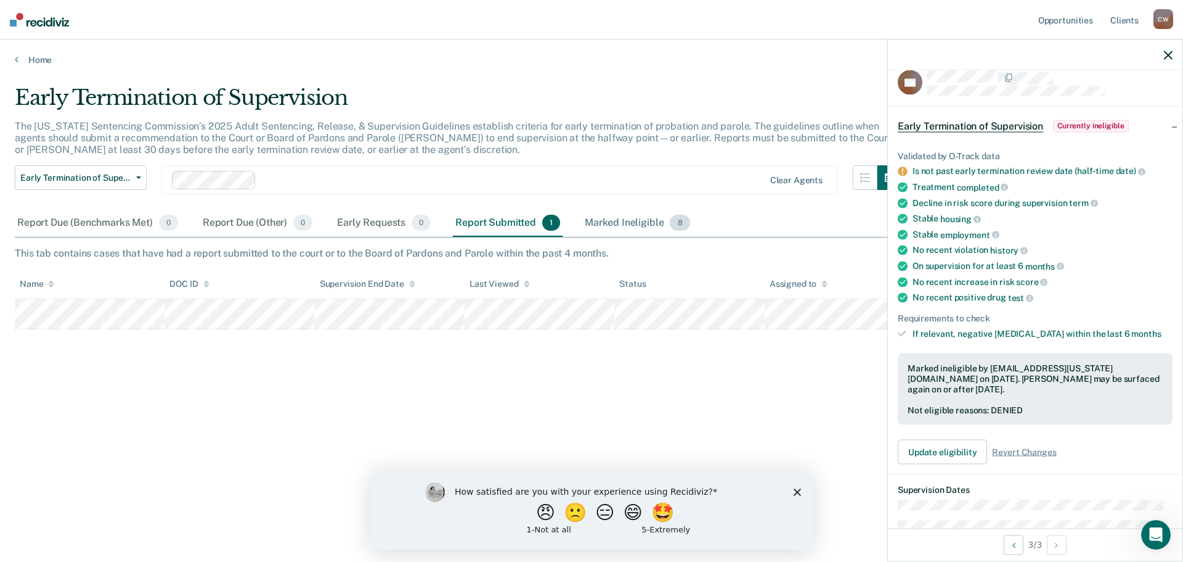
click at [620, 224] on div "Marked Ineligible 8" at bounding box center [637, 223] width 110 height 27
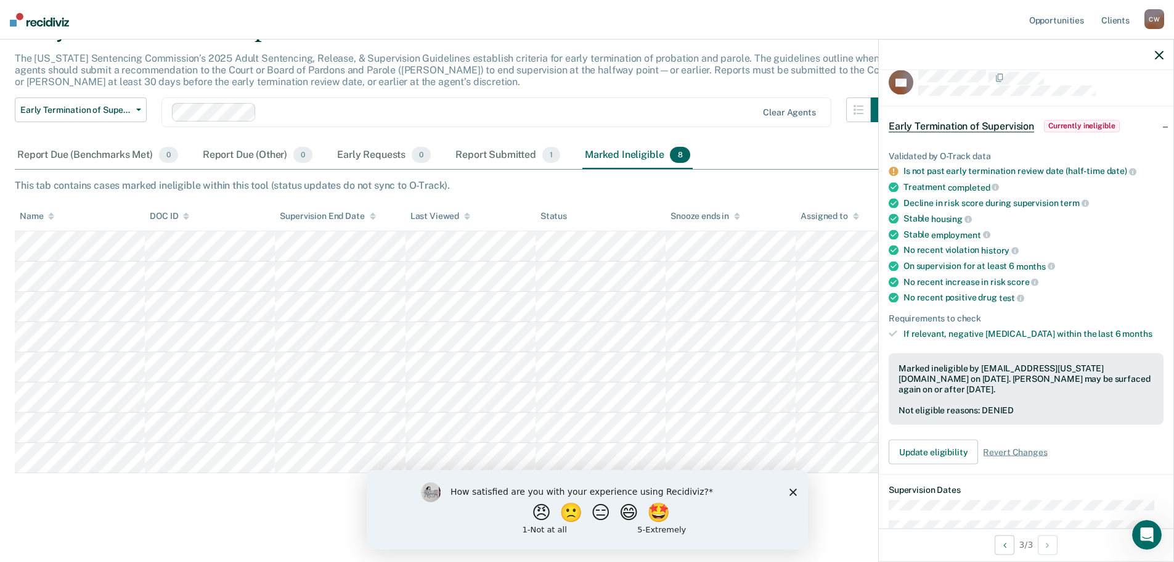
scroll to position [0, 0]
